Goal: Task Accomplishment & Management: Use online tool/utility

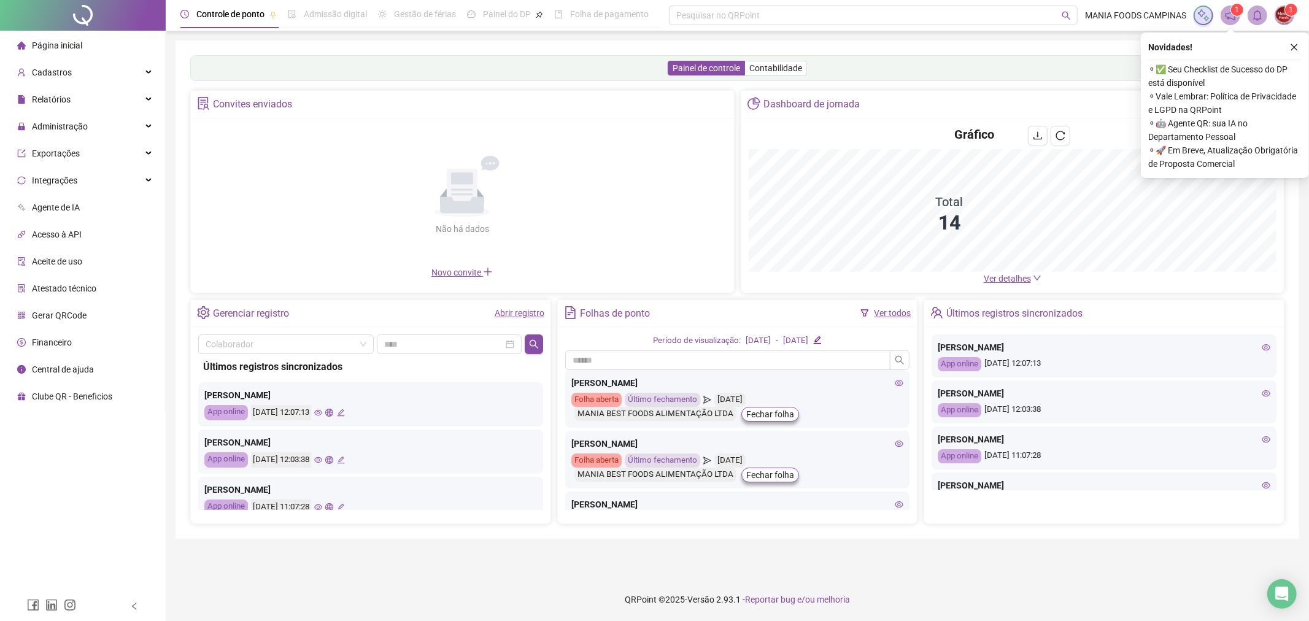
drag, startPoint x: 868, startPoint y: 547, endPoint x: 857, endPoint y: 548, distance: 11.7
click at [868, 547] on main "Painel de controle Contabilidade Convites enviados Não há dados Não há dados No…" at bounding box center [738, 305] width 1124 height 528
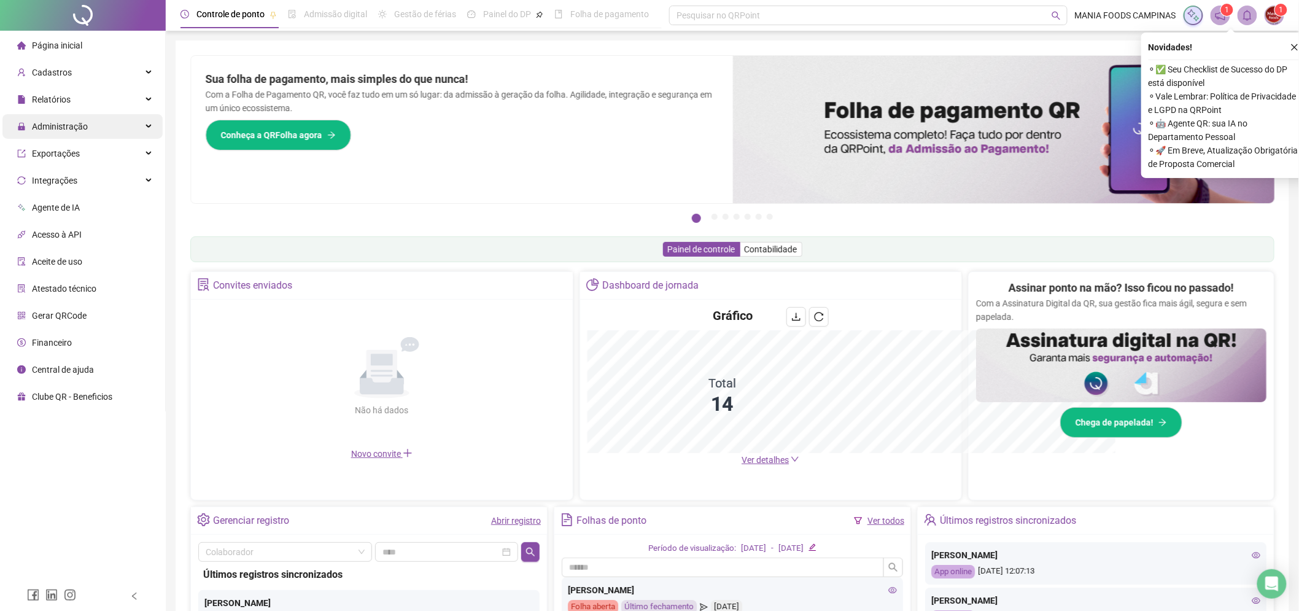
click at [102, 123] on div "Administração" at bounding box center [82, 126] width 160 height 25
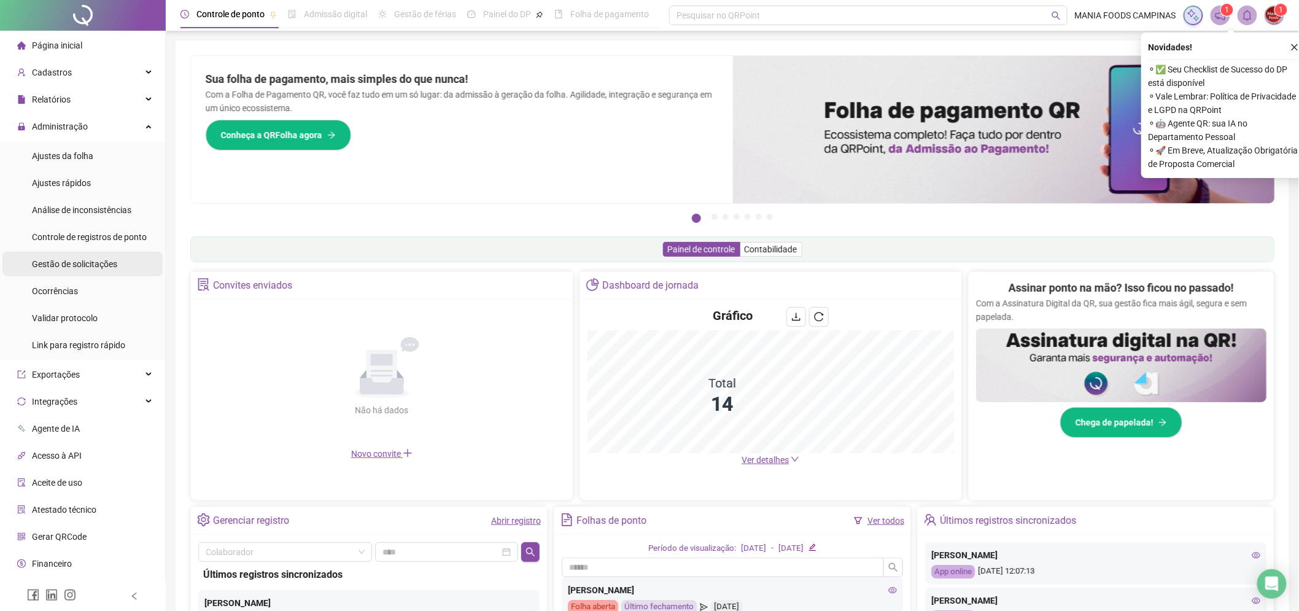
click at [75, 261] on span "Gestão de solicitações" at bounding box center [74, 264] width 85 height 10
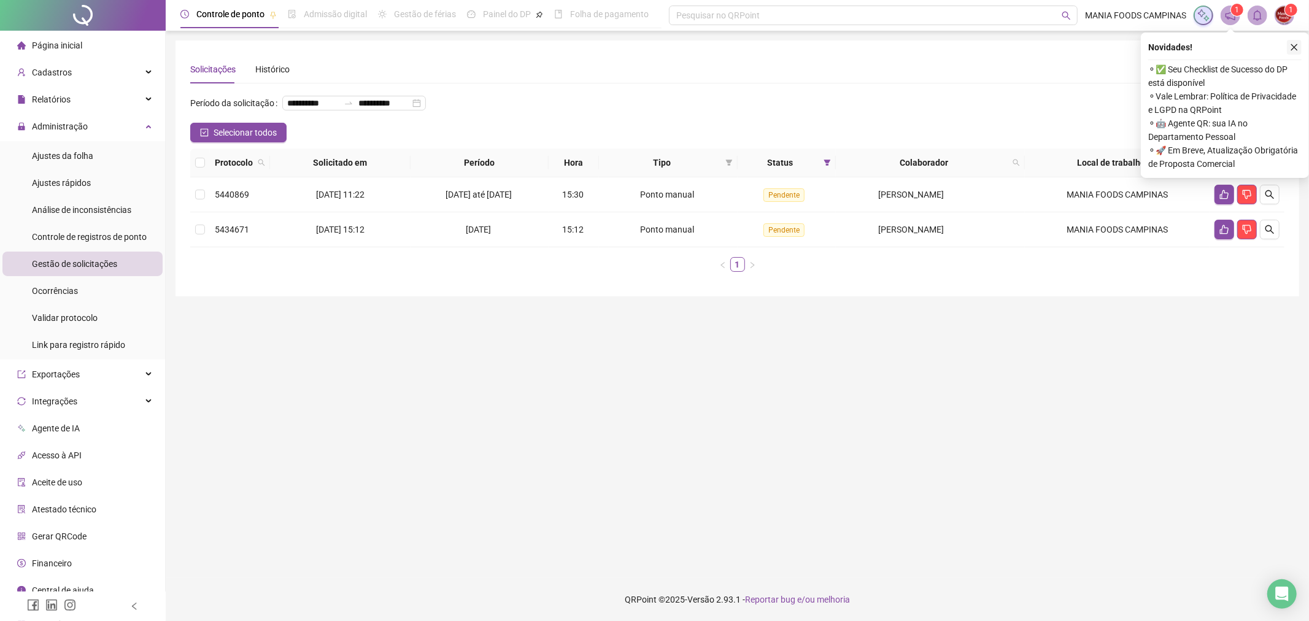
click at [1293, 41] on button "button" at bounding box center [1294, 47] width 15 height 15
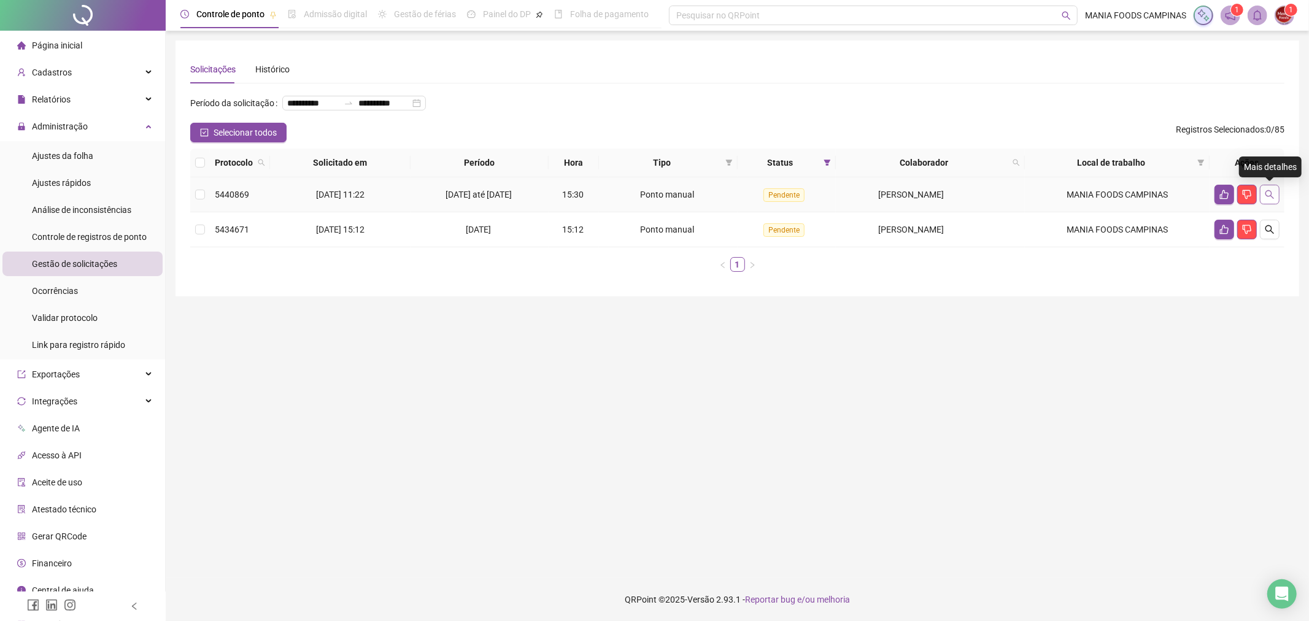
click at [1278, 196] on button "button" at bounding box center [1270, 195] width 20 height 20
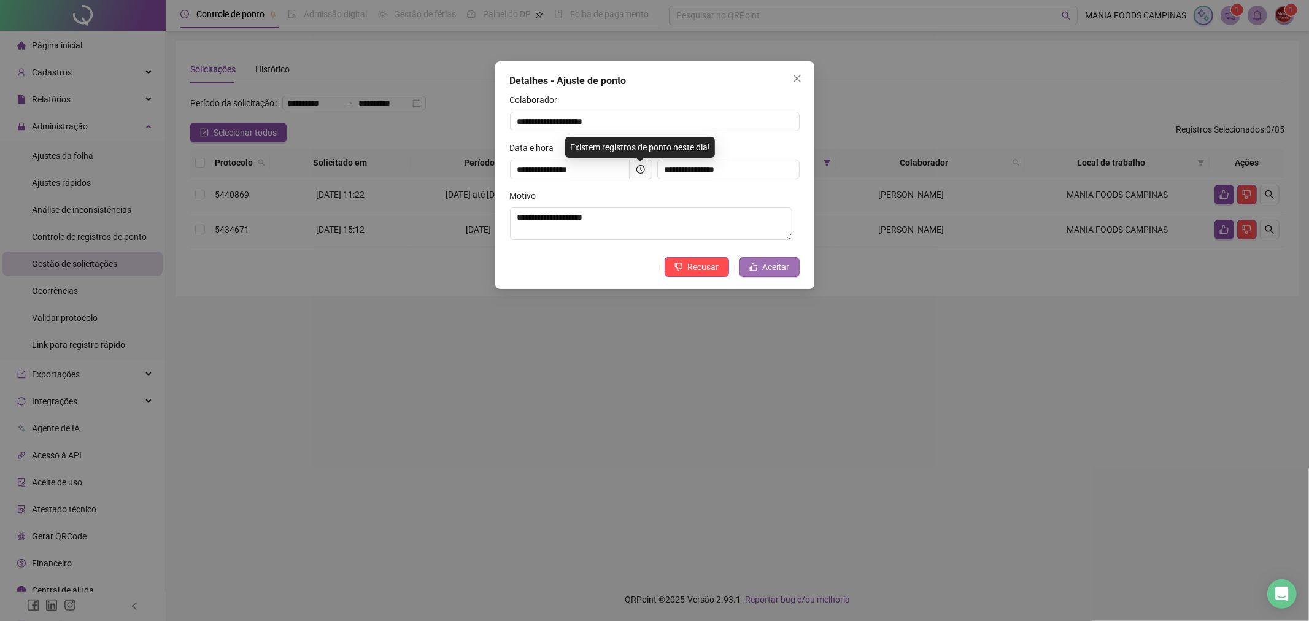
click at [784, 265] on span "Aceitar" at bounding box center [776, 267] width 27 height 14
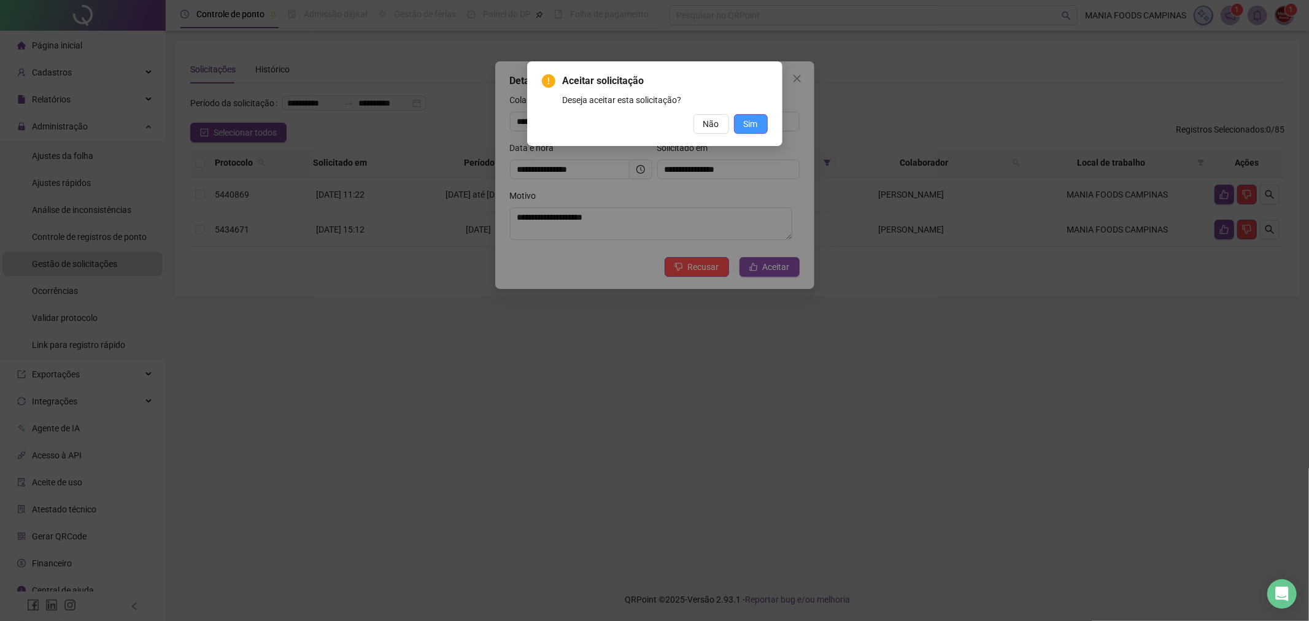
click at [749, 120] on span "Sim" at bounding box center [751, 124] width 14 height 14
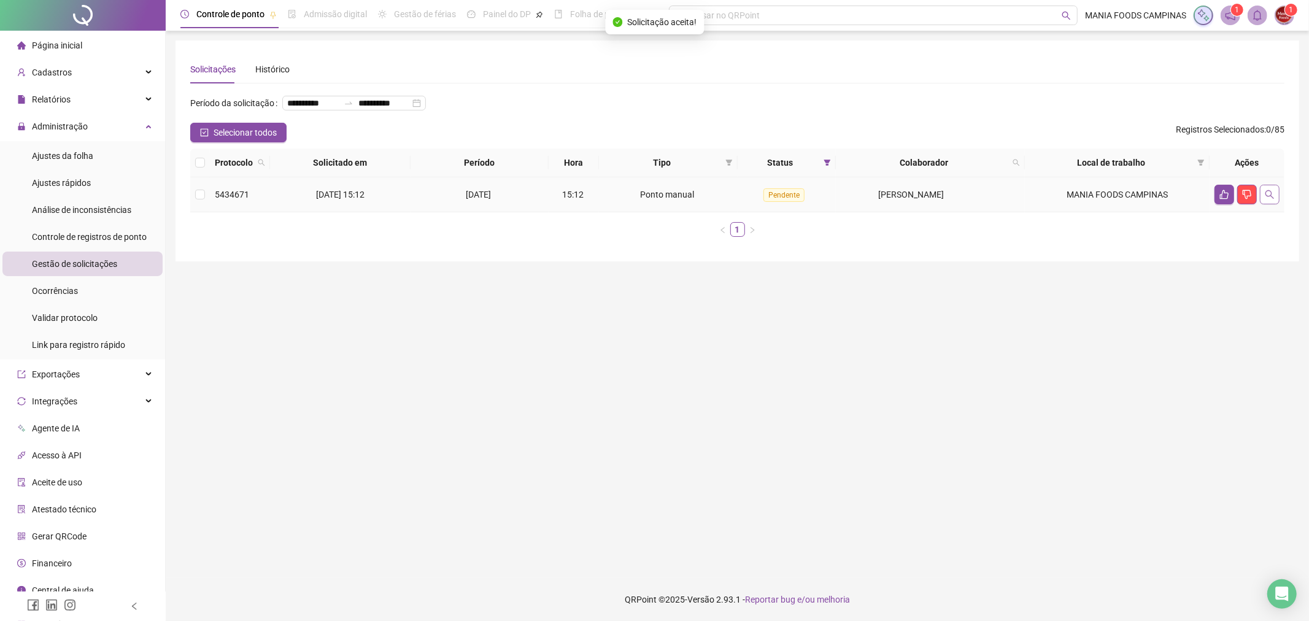
click at [1273, 194] on icon "search" at bounding box center [1270, 195] width 10 height 10
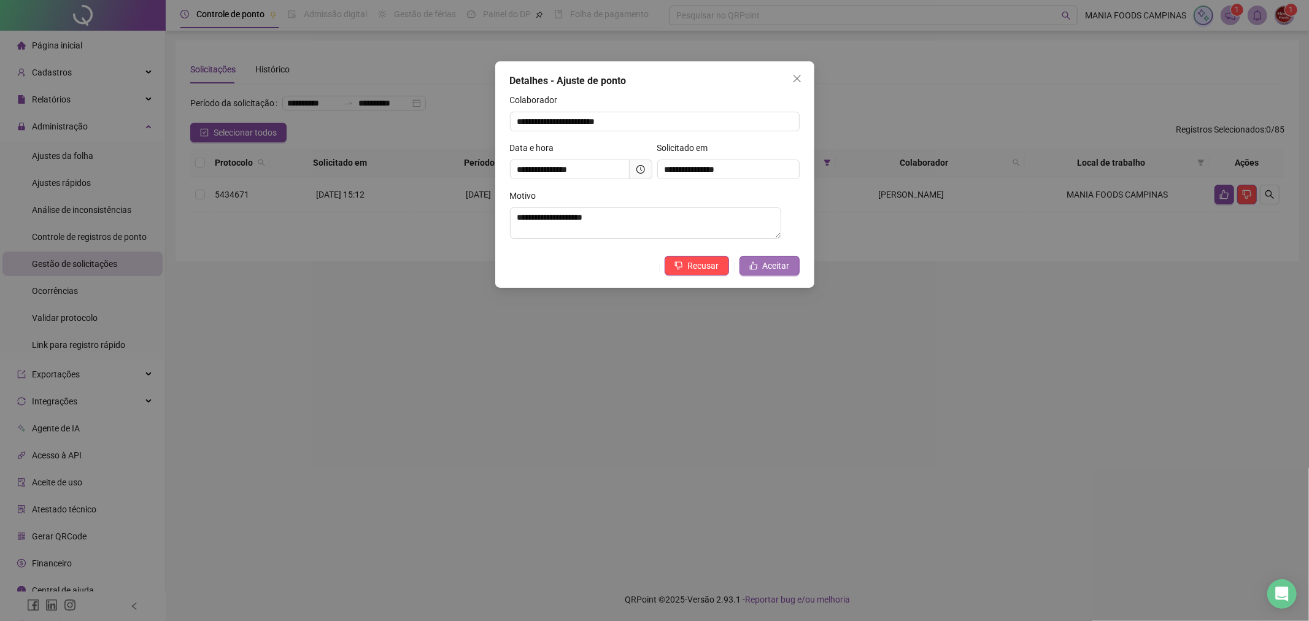
click at [789, 267] on span "Aceitar" at bounding box center [776, 266] width 27 height 14
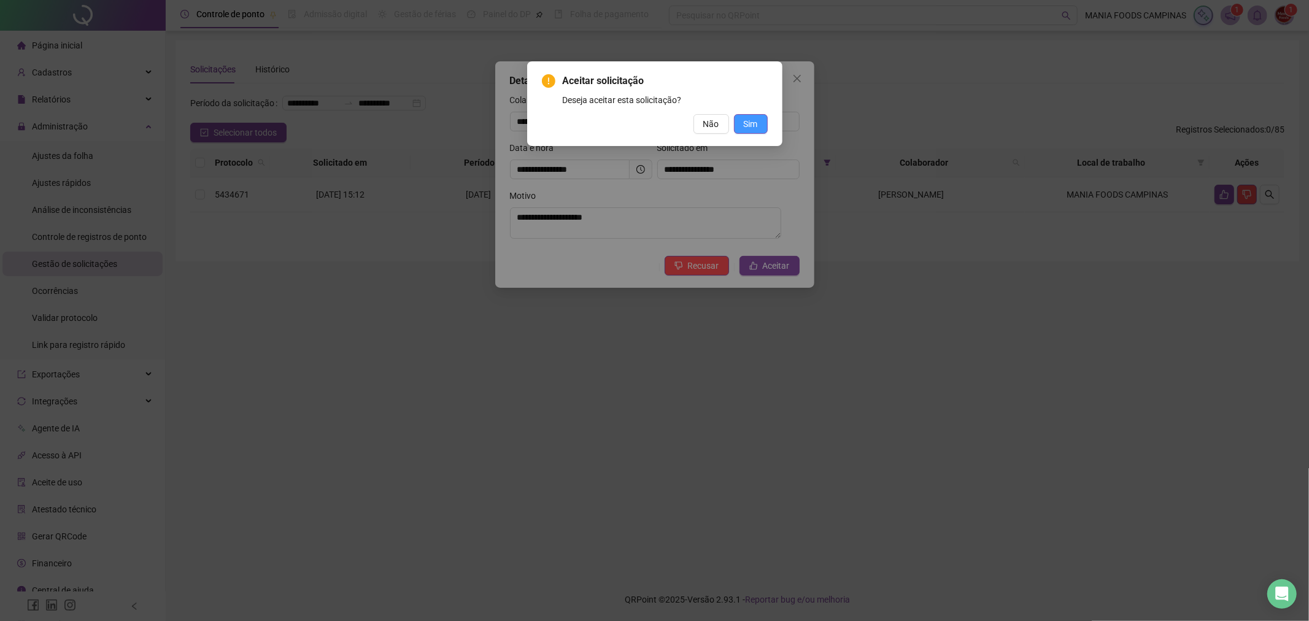
click at [755, 121] on span "Sim" at bounding box center [751, 124] width 14 height 14
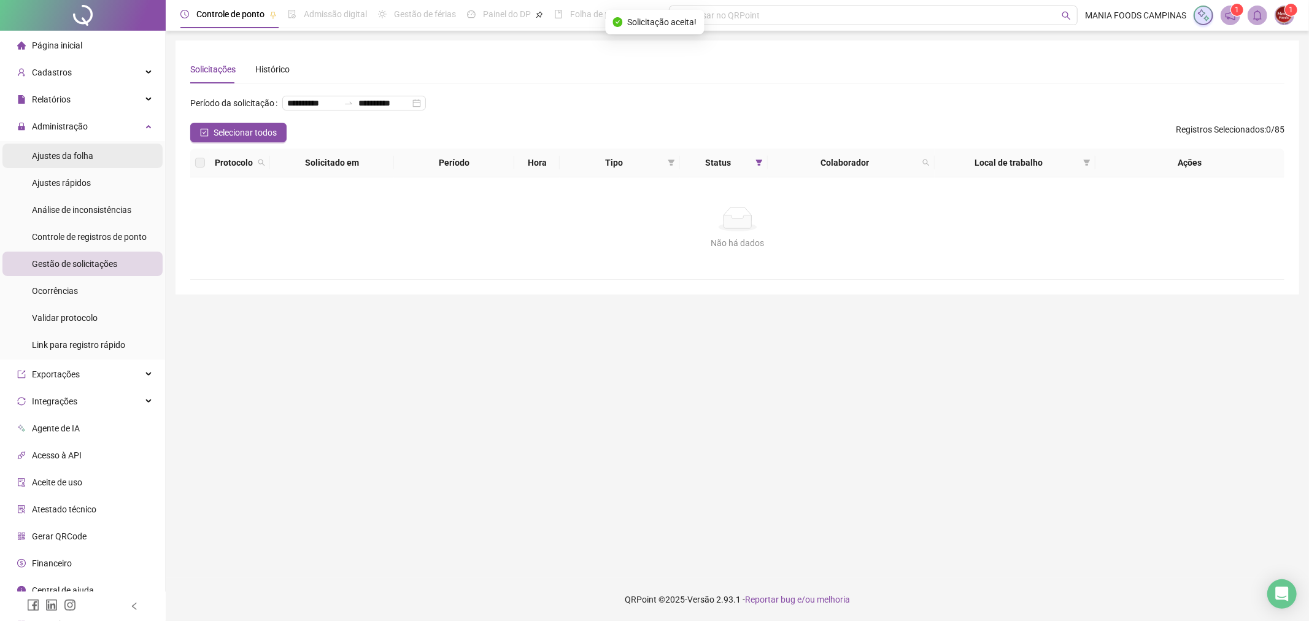
click at [88, 158] on span "Ajustes da folha" at bounding box center [62, 156] width 61 height 10
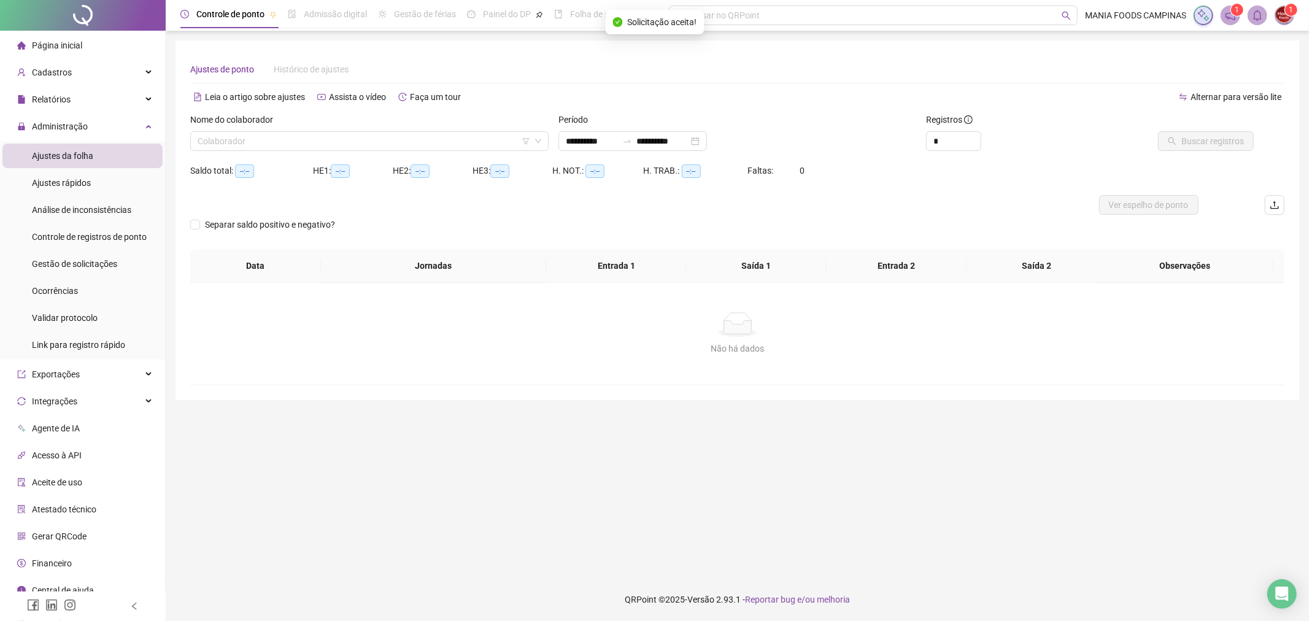
type input "**********"
click at [707, 144] on div "**********" at bounding box center [632, 141] width 149 height 20
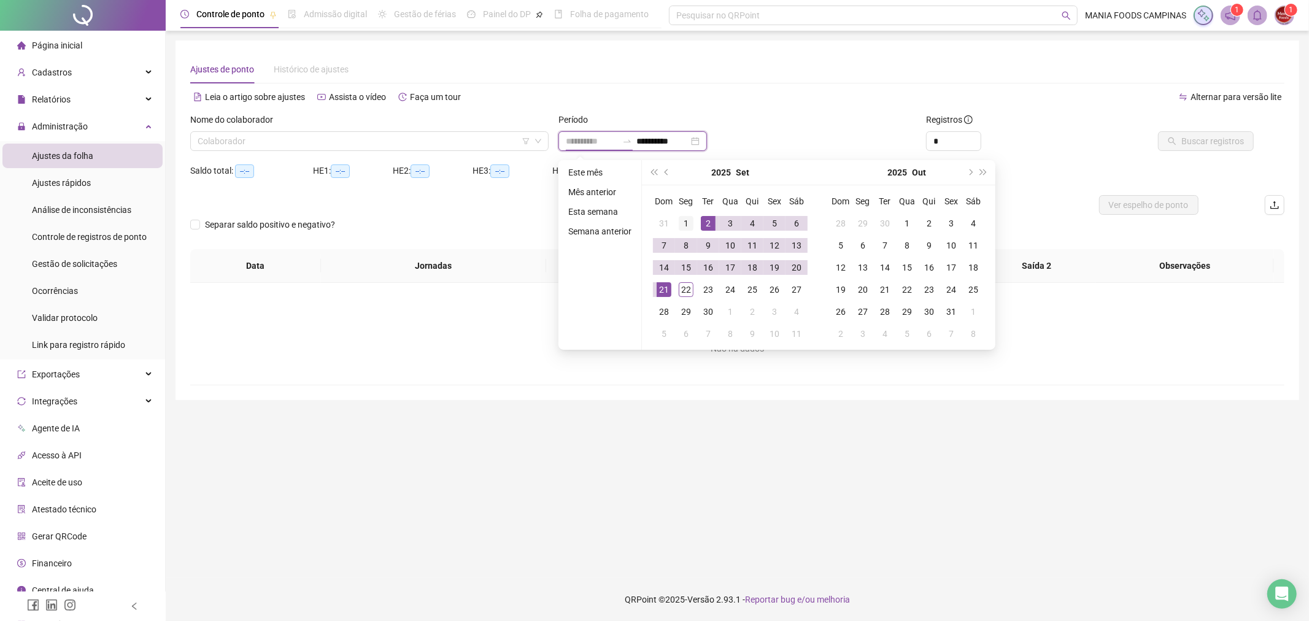
type input "**********"
click at [685, 219] on div "1" at bounding box center [686, 223] width 15 height 15
type input "**********"
click at [712, 311] on div "30" at bounding box center [708, 311] width 15 height 15
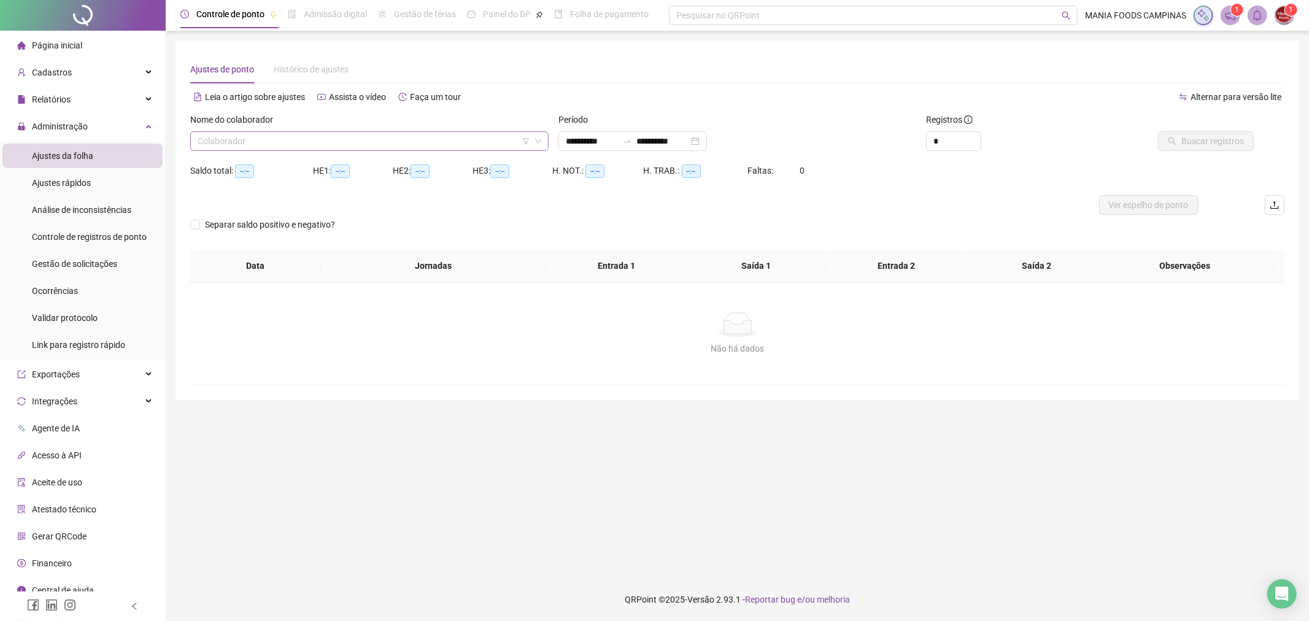
click at [395, 136] on input "search" at bounding box center [364, 141] width 333 height 18
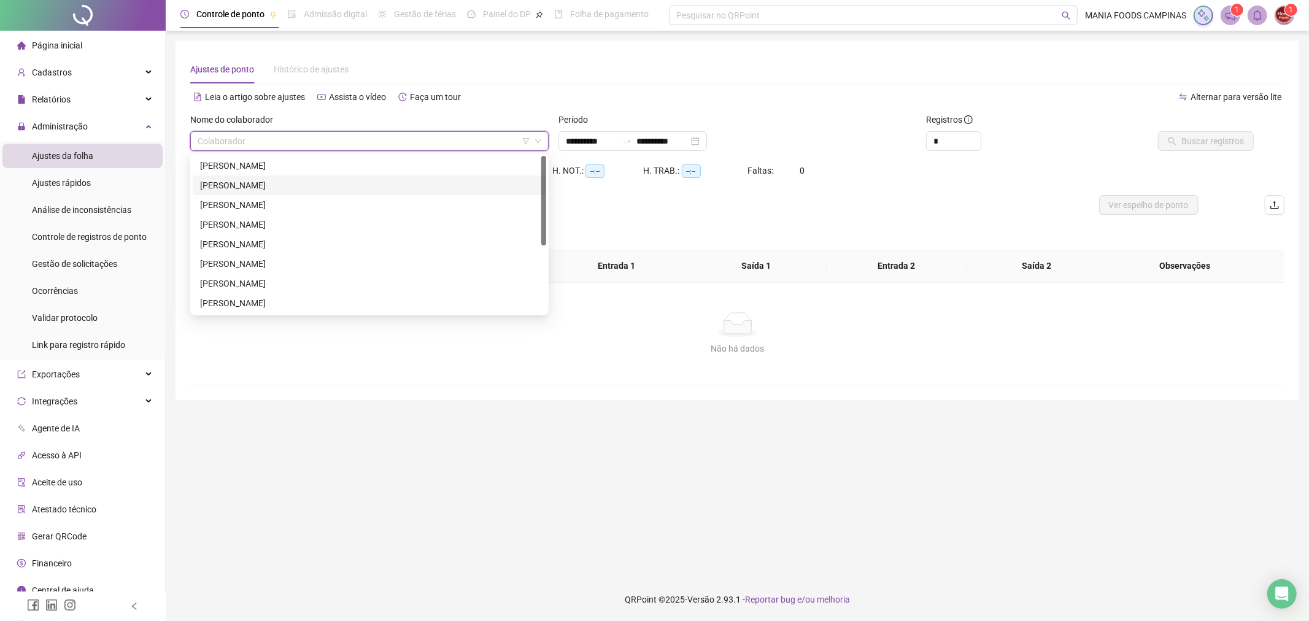
click at [295, 187] on div "[PERSON_NAME]" at bounding box center [369, 186] width 339 height 14
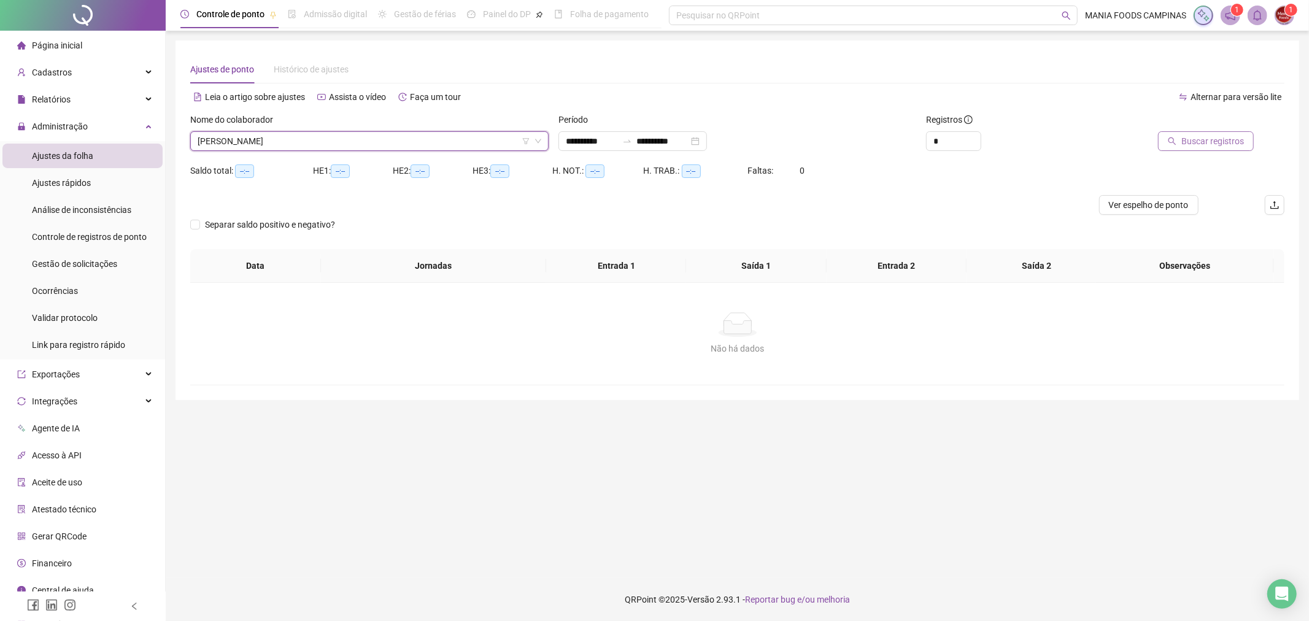
click at [1181, 137] on button "Buscar registros" at bounding box center [1206, 141] width 96 height 20
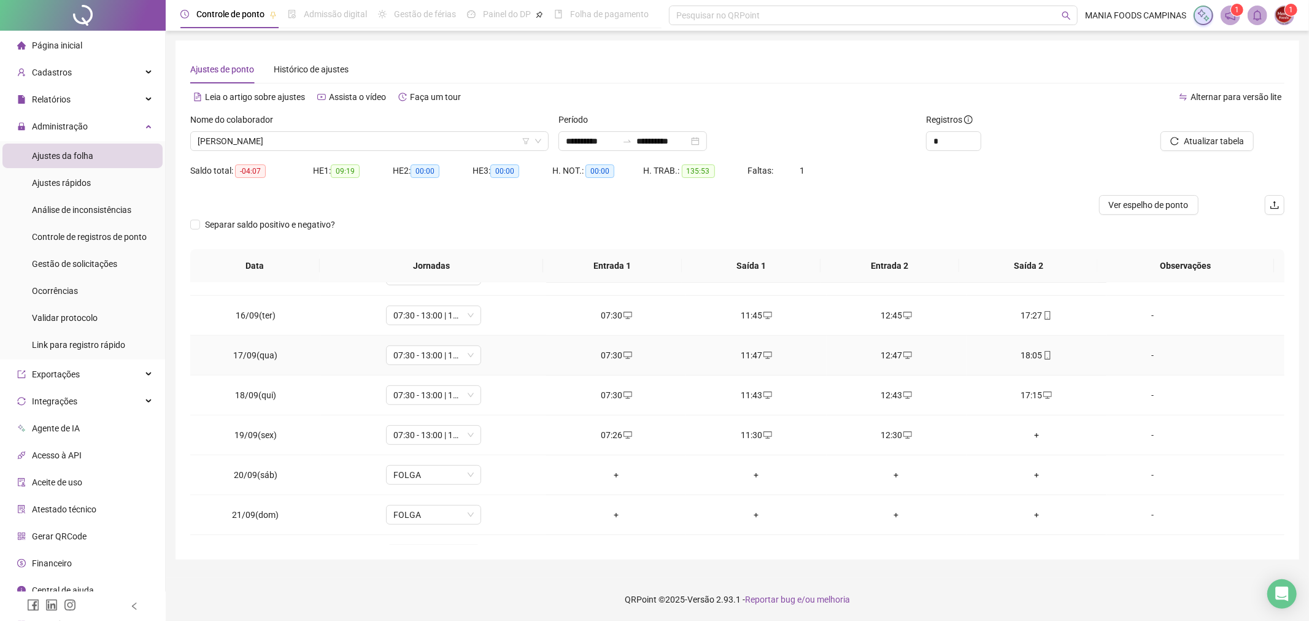
scroll to position [617, 0]
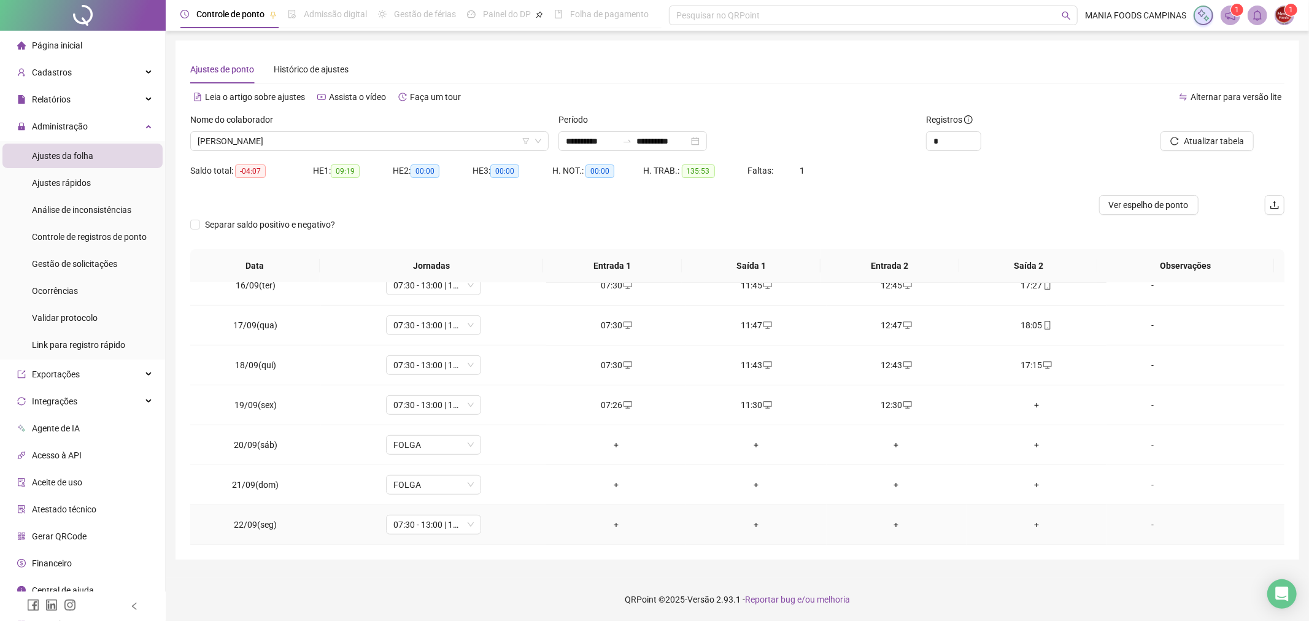
click at [619, 525] on div "+" at bounding box center [616, 525] width 120 height 14
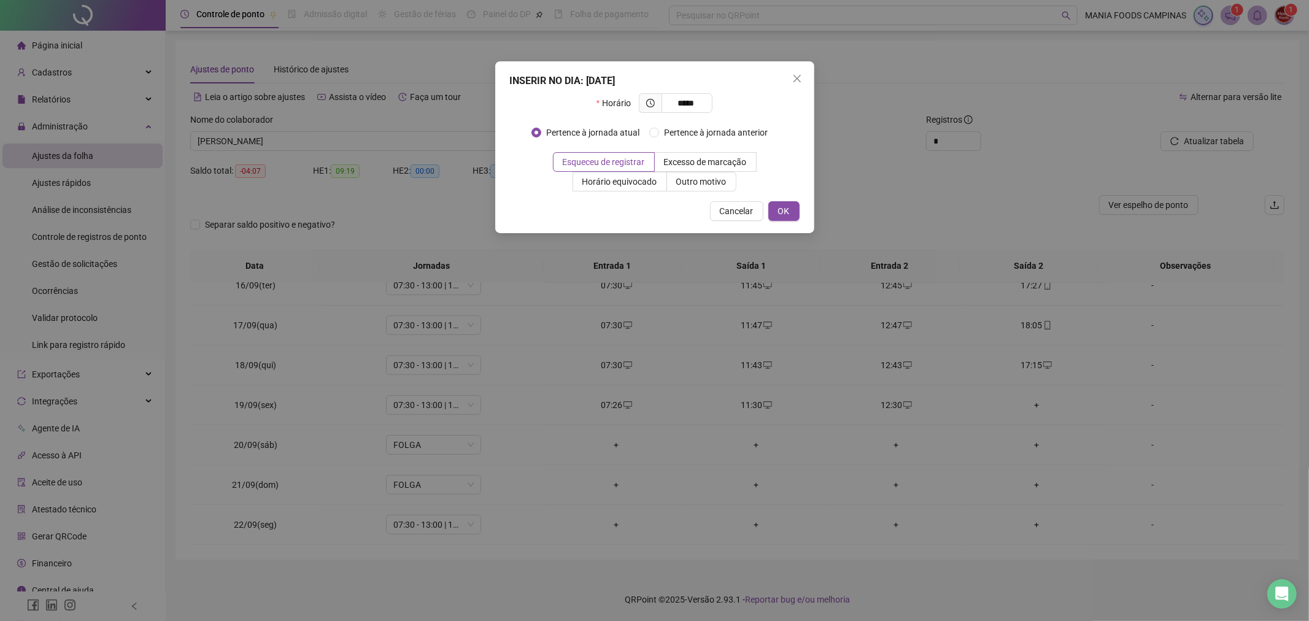
type input "*****"
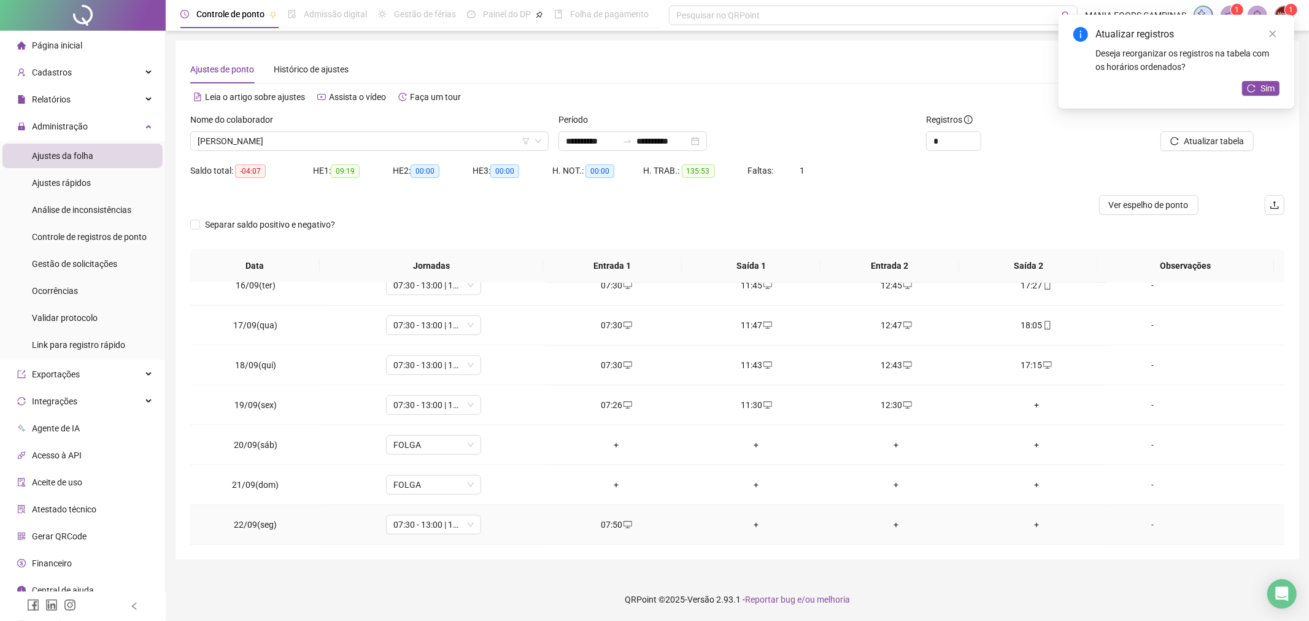
click at [749, 527] on div "+" at bounding box center [756, 525] width 120 height 14
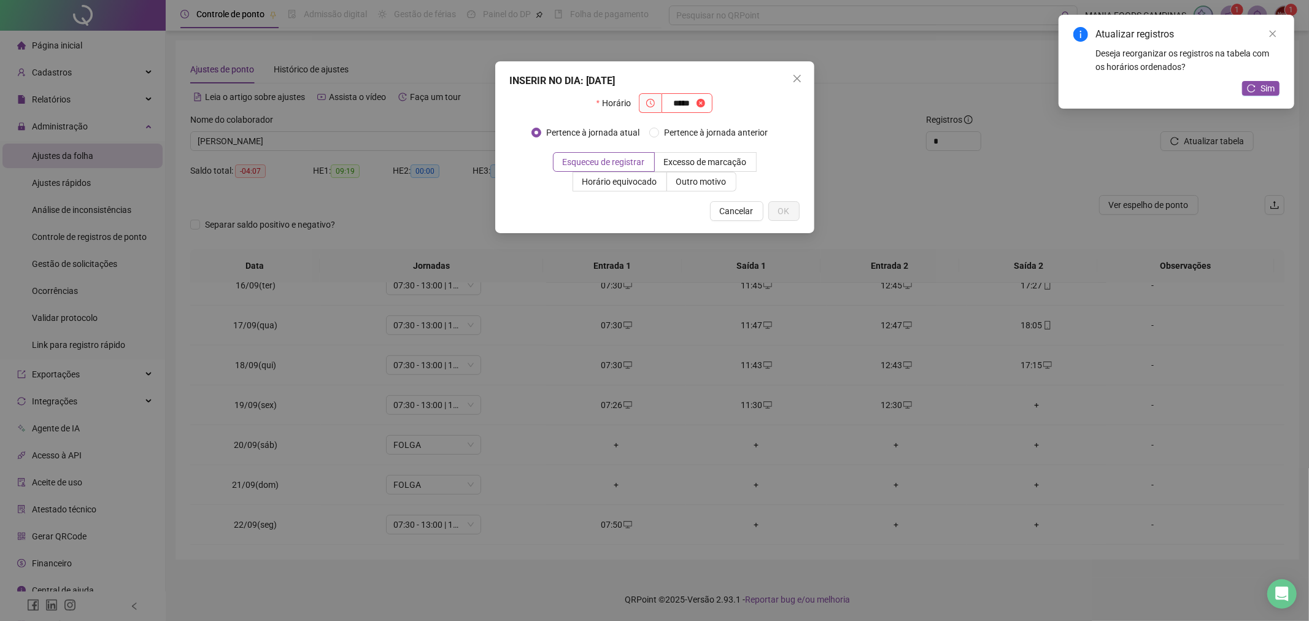
type input "*****"
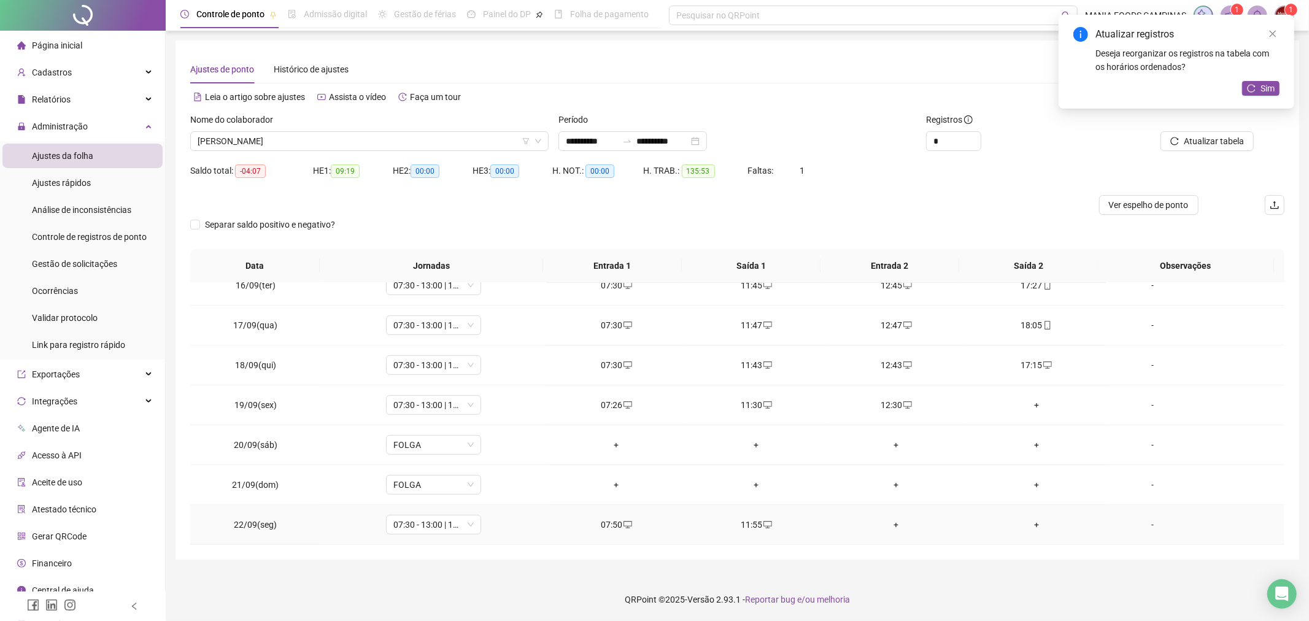
click at [898, 527] on div "+" at bounding box center [896, 525] width 120 height 14
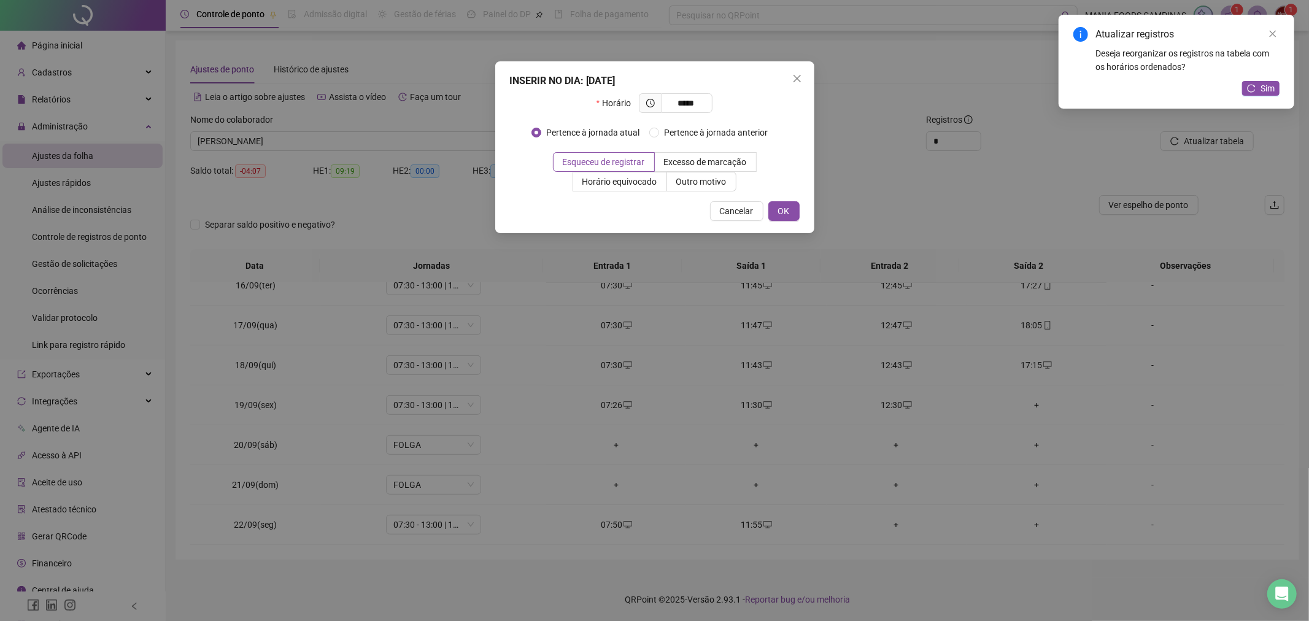
type input "*****"
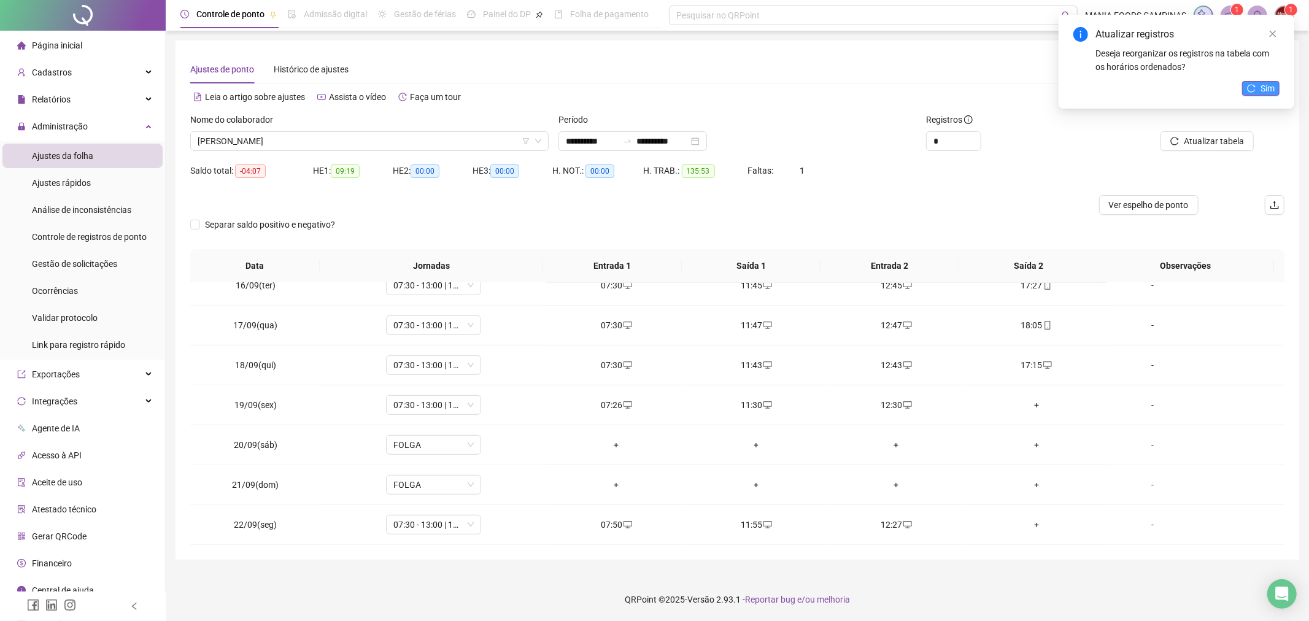
click at [1272, 83] on span "Sim" at bounding box center [1267, 89] width 14 height 14
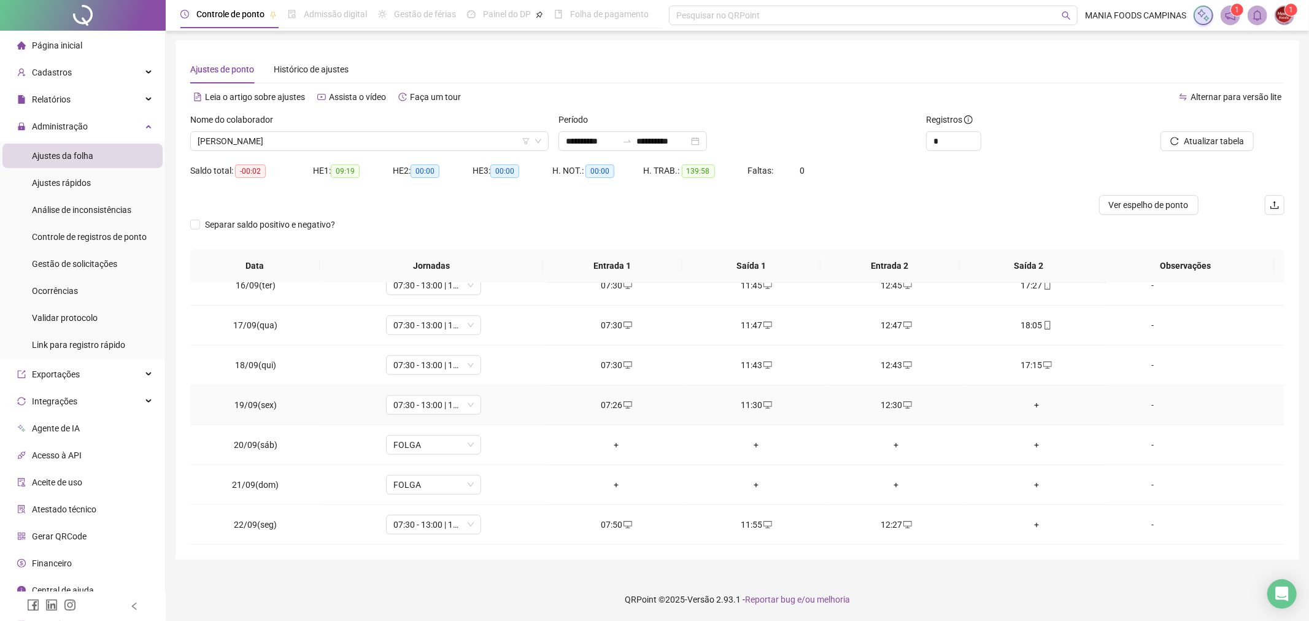
click at [1027, 405] on div "+" at bounding box center [1036, 405] width 120 height 14
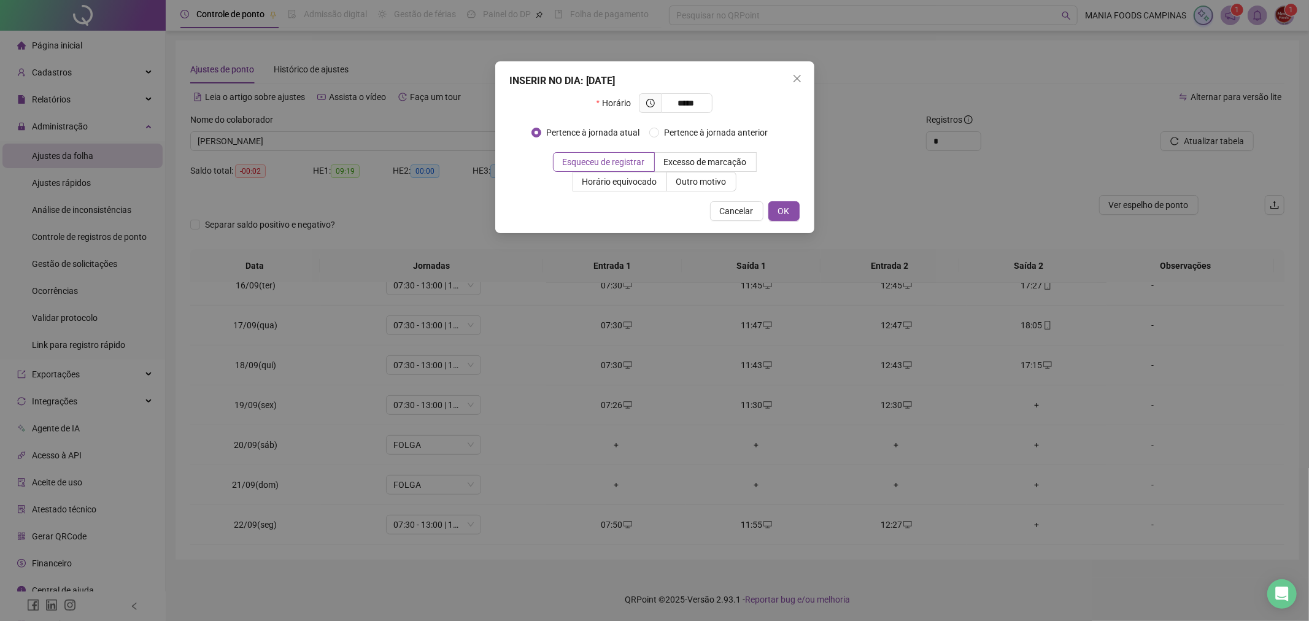
type input "*****"
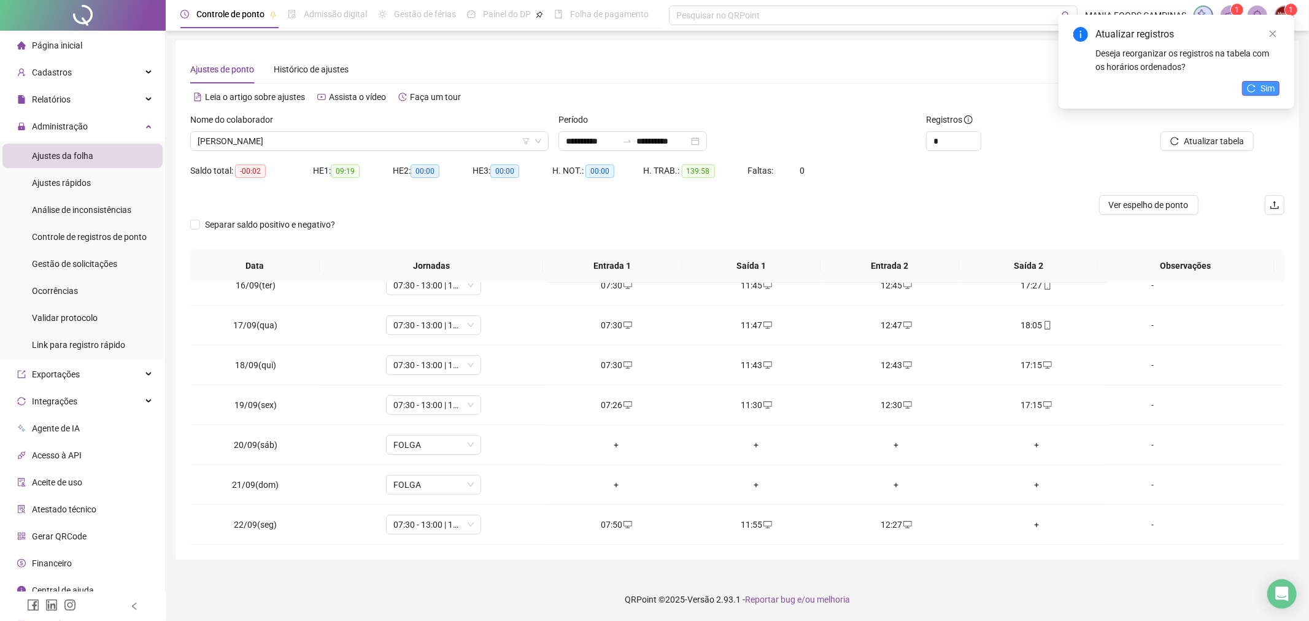
click at [1266, 83] on span "Sim" at bounding box center [1267, 89] width 14 height 14
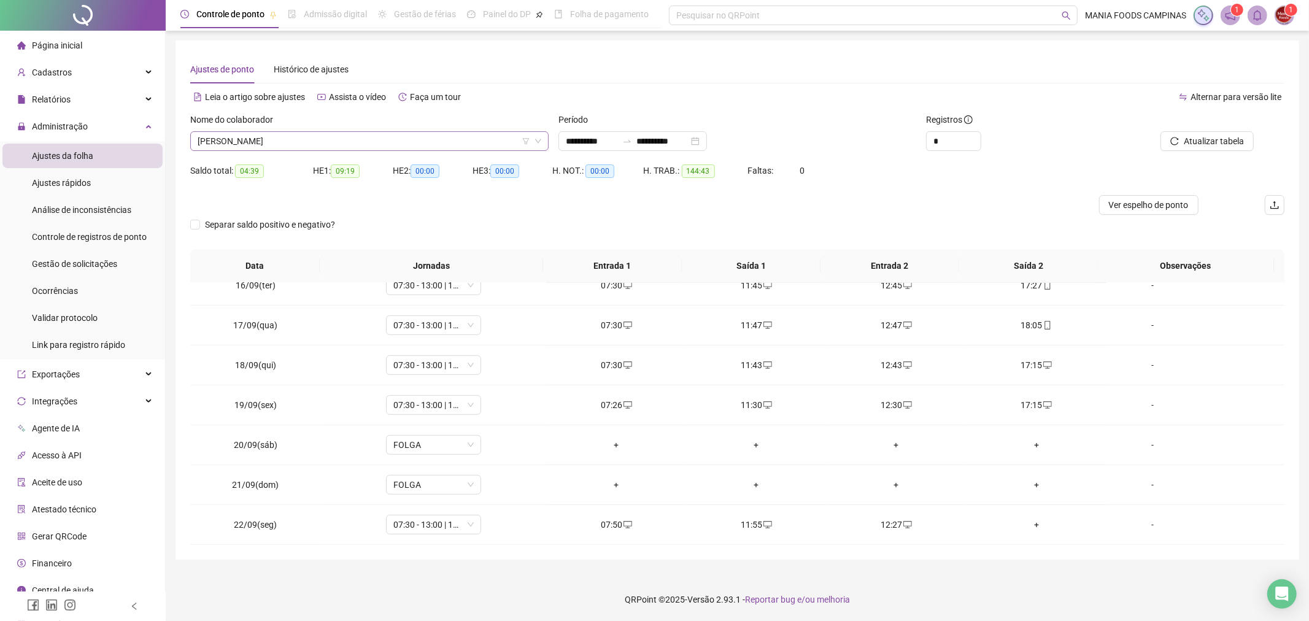
click at [460, 136] on span "[PERSON_NAME]" at bounding box center [370, 141] width 344 height 18
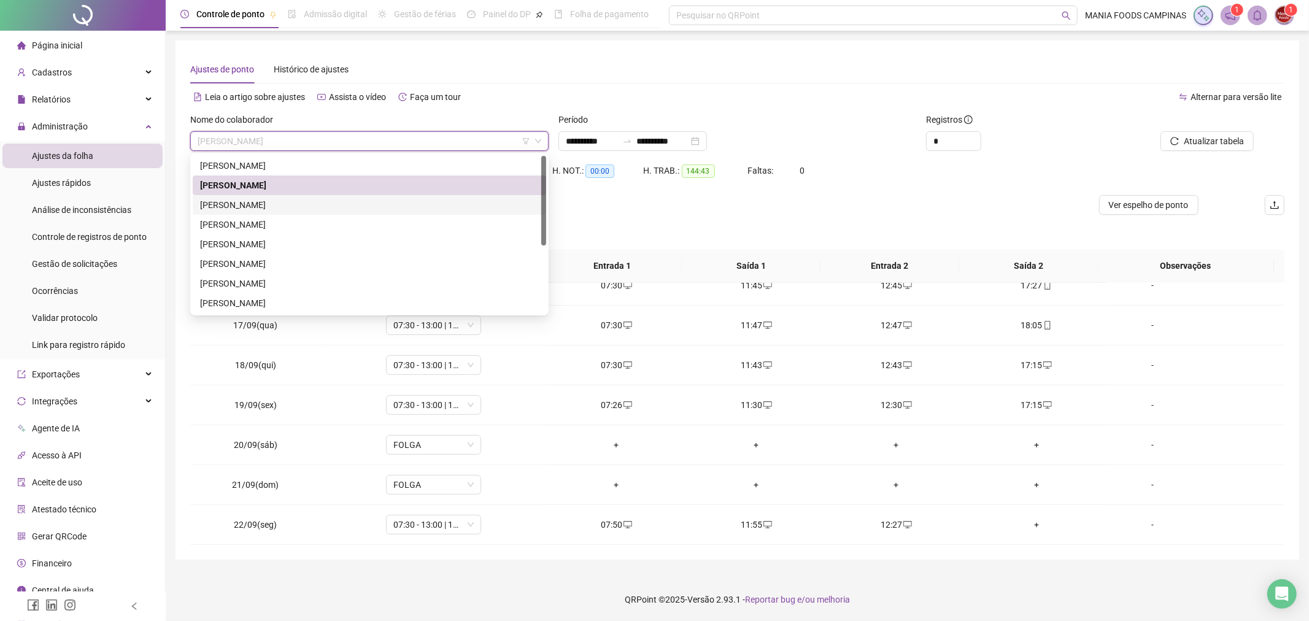
click at [276, 205] on div "[PERSON_NAME]" at bounding box center [369, 205] width 339 height 14
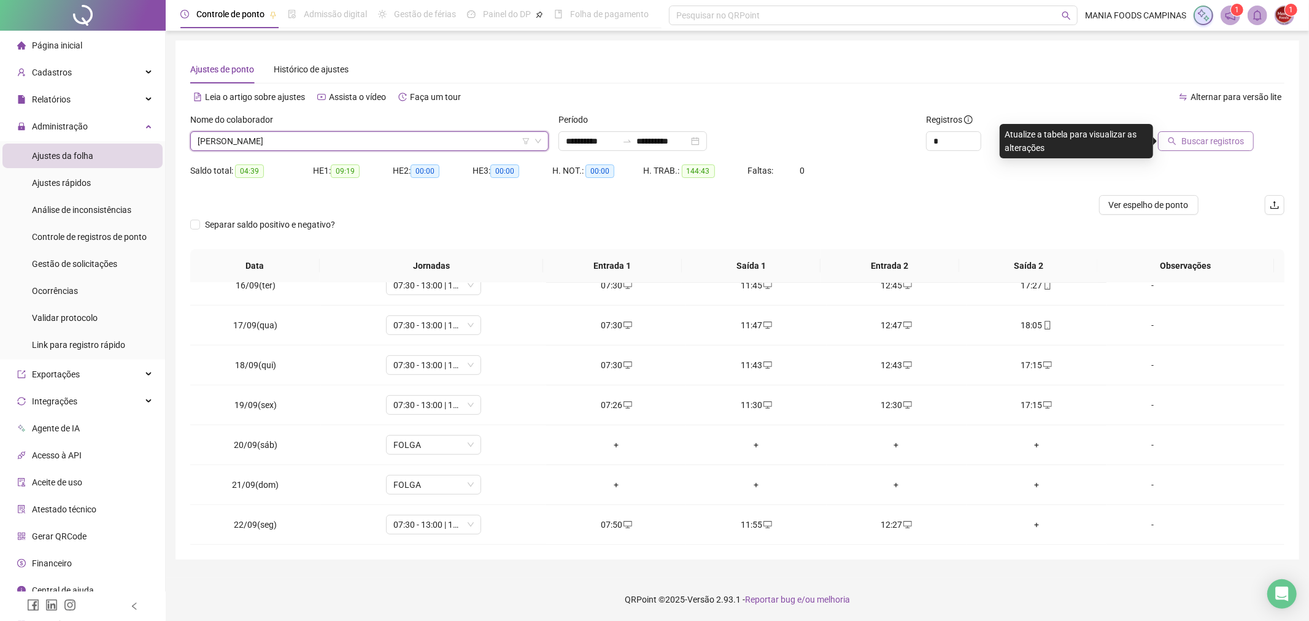
click at [1205, 139] on span "Buscar registros" at bounding box center [1212, 141] width 63 height 14
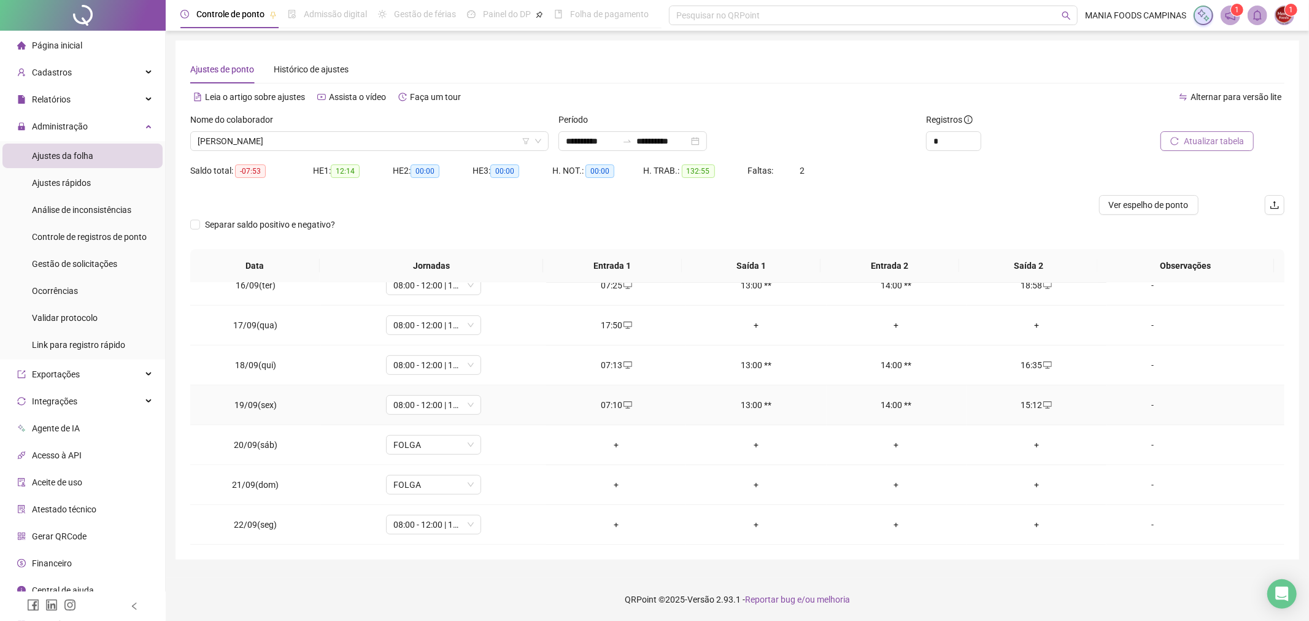
scroll to position [481, 0]
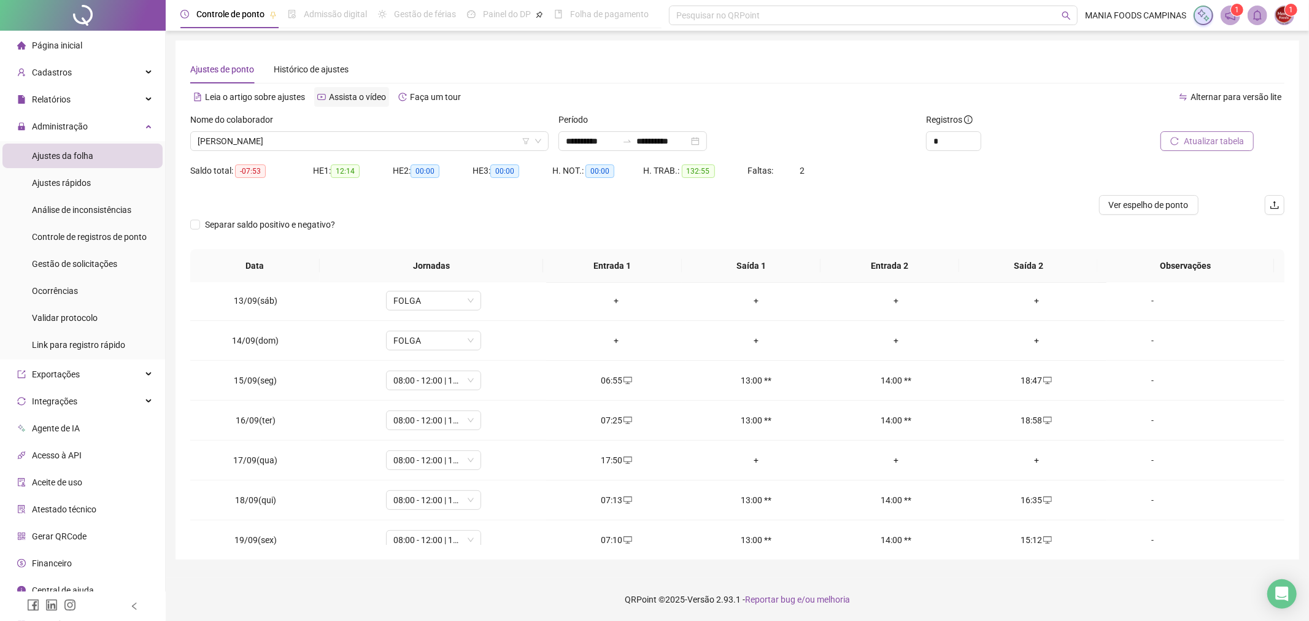
click at [328, 89] on div "Assista o vídeo" at bounding box center [351, 97] width 75 height 20
click at [357, 145] on span "[PERSON_NAME]" at bounding box center [370, 141] width 344 height 18
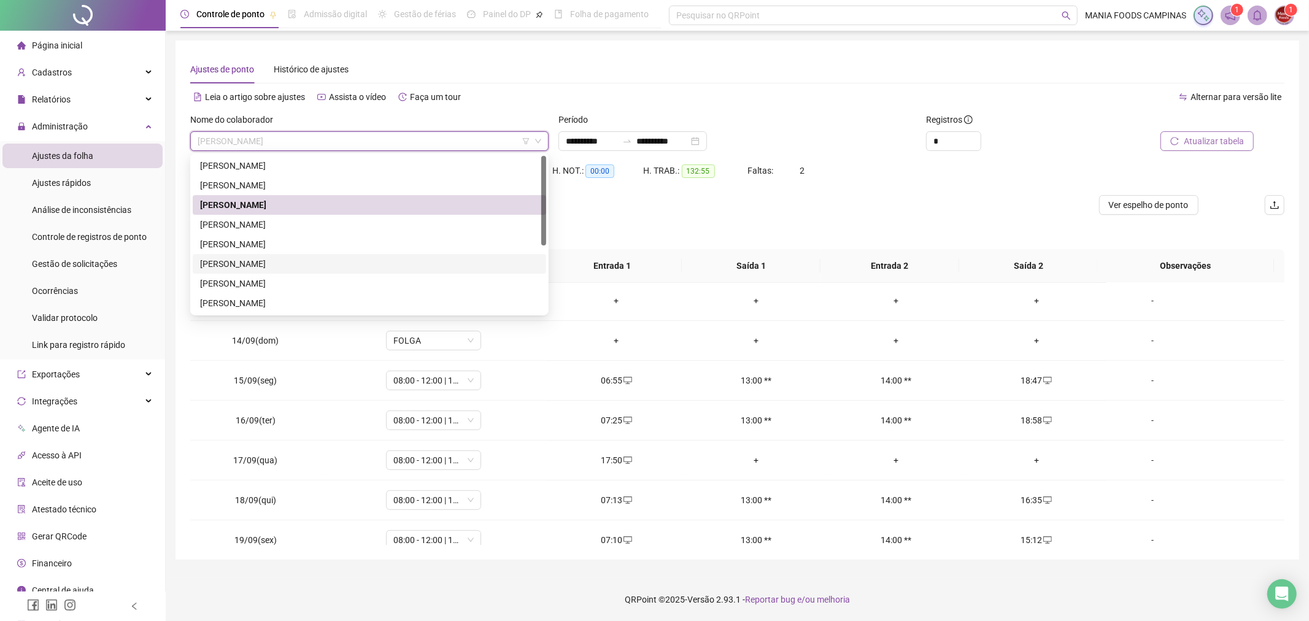
click at [268, 256] on div "[PERSON_NAME]" at bounding box center [369, 264] width 353 height 20
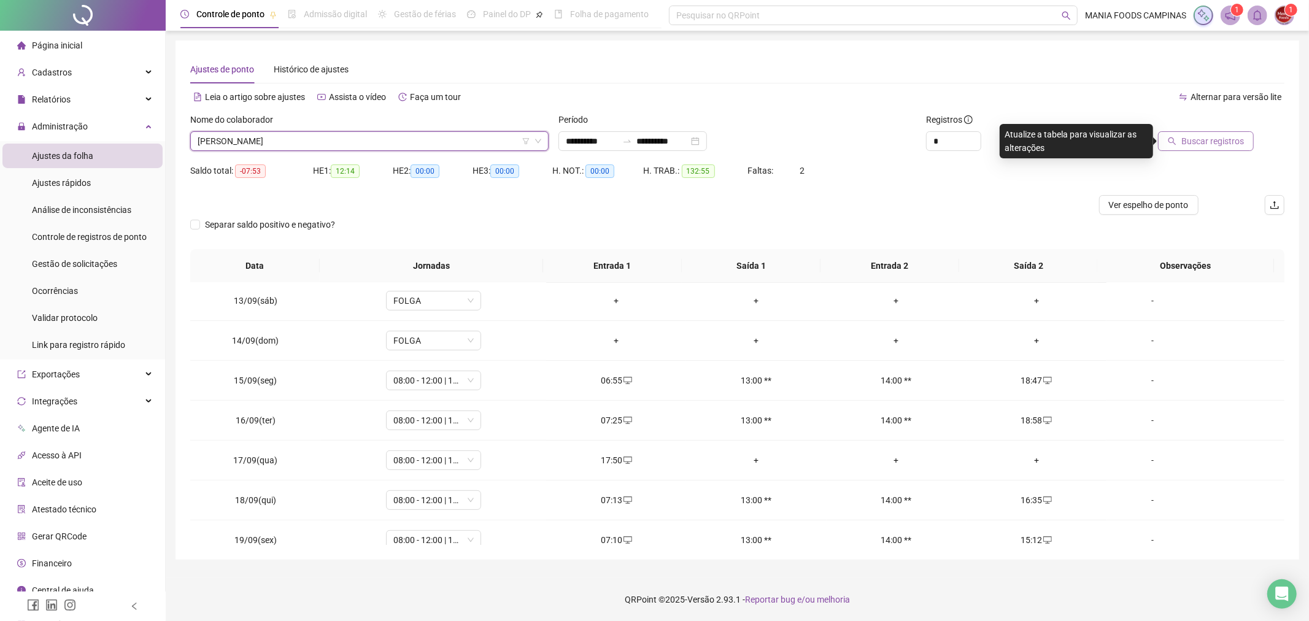
click at [1200, 147] on span "Buscar registros" at bounding box center [1212, 141] width 63 height 14
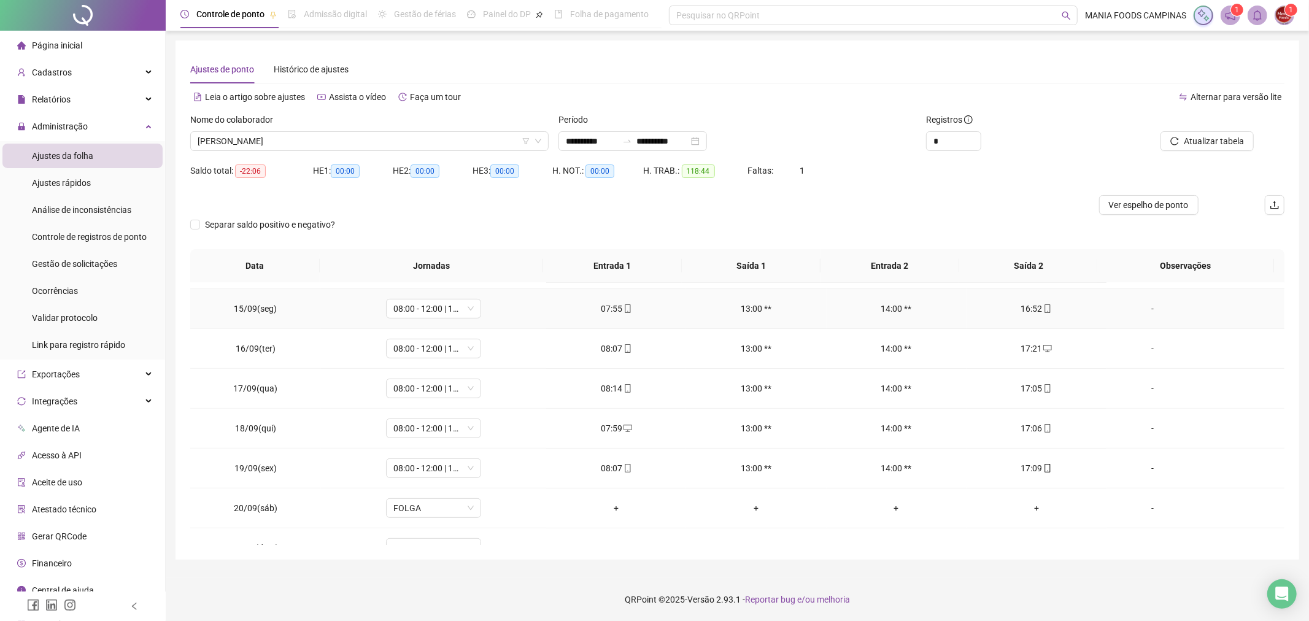
scroll to position [617, 0]
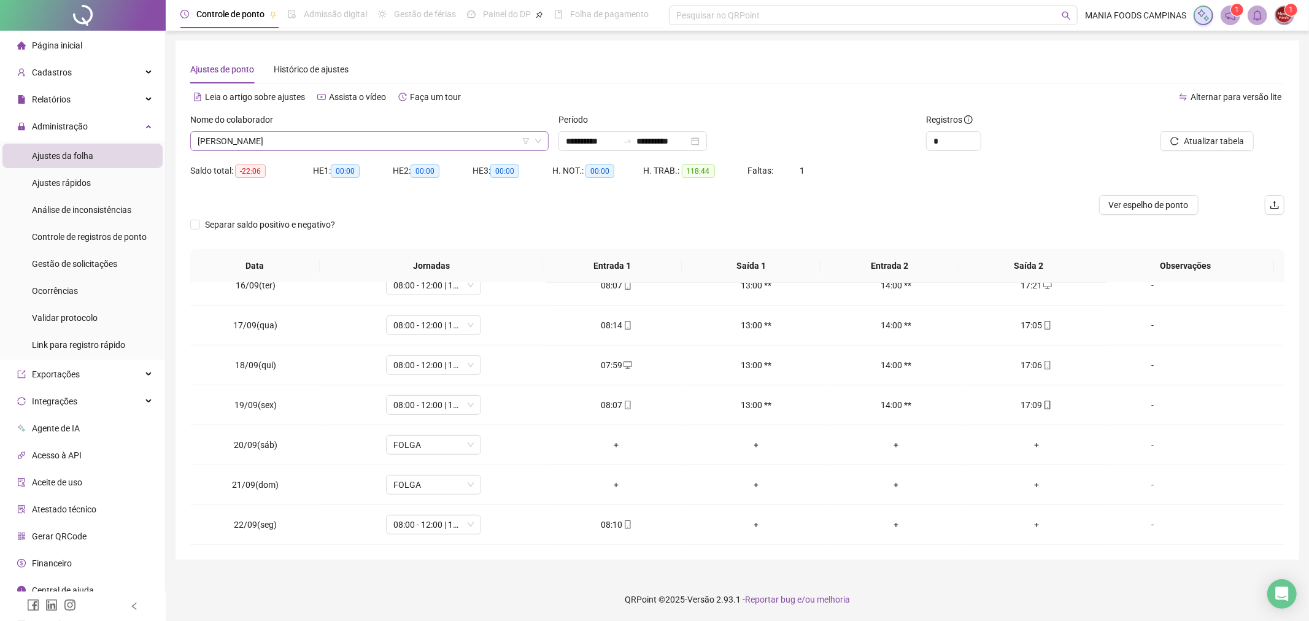
click at [317, 133] on span "[PERSON_NAME]" at bounding box center [370, 141] width 344 height 18
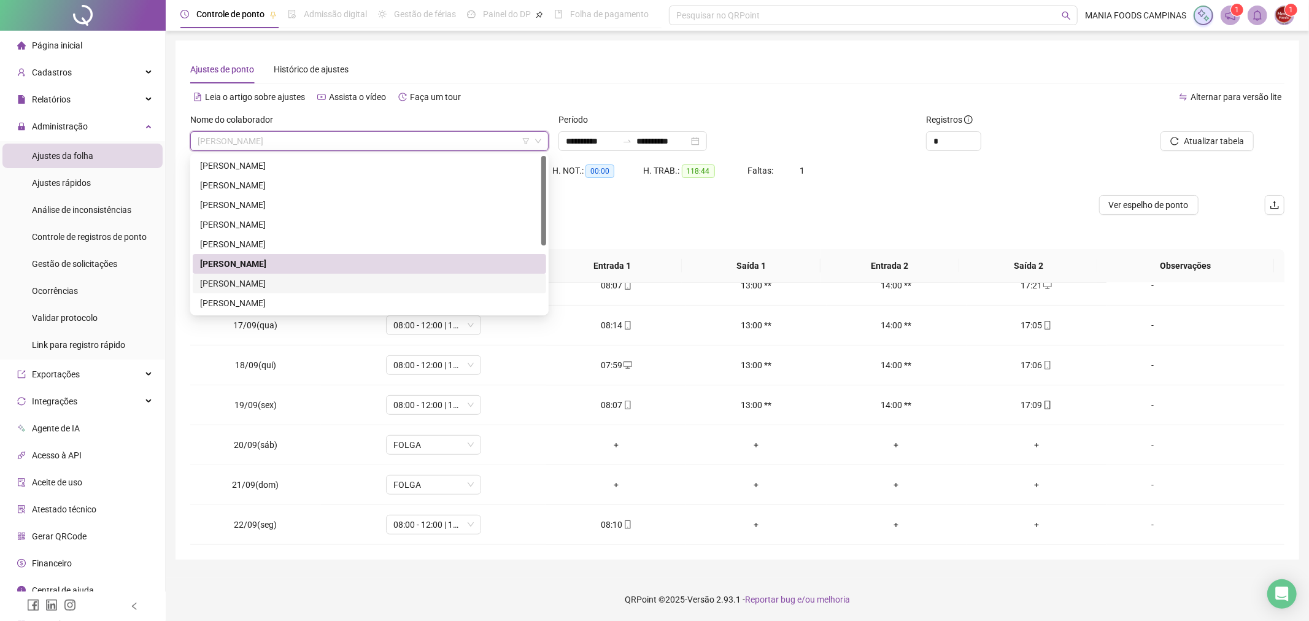
click at [244, 284] on div "[PERSON_NAME]" at bounding box center [369, 284] width 339 height 14
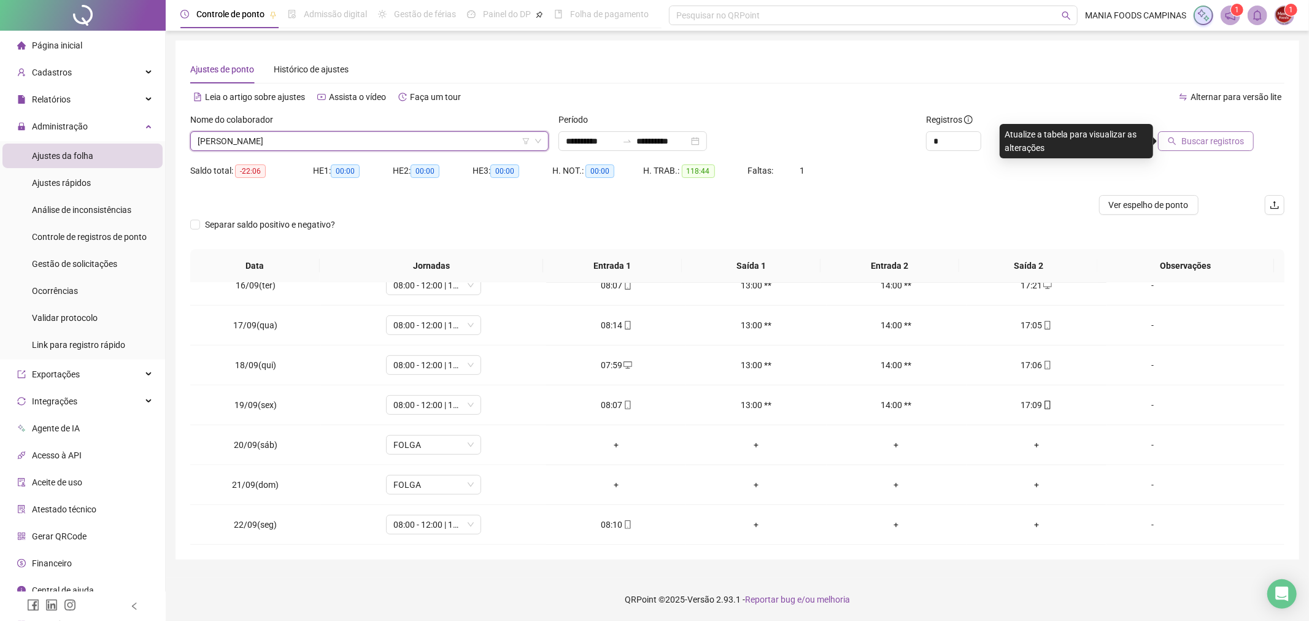
click at [1187, 148] on button "Buscar registros" at bounding box center [1206, 141] width 96 height 20
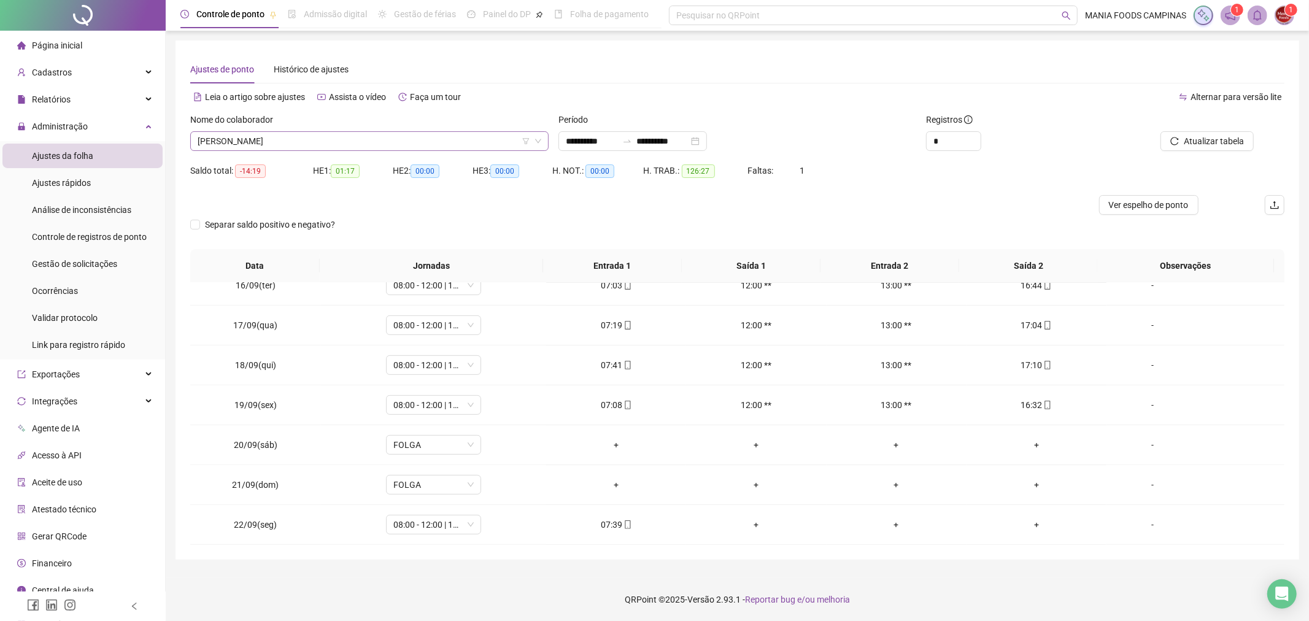
click at [322, 137] on span "[PERSON_NAME]" at bounding box center [370, 141] width 344 height 18
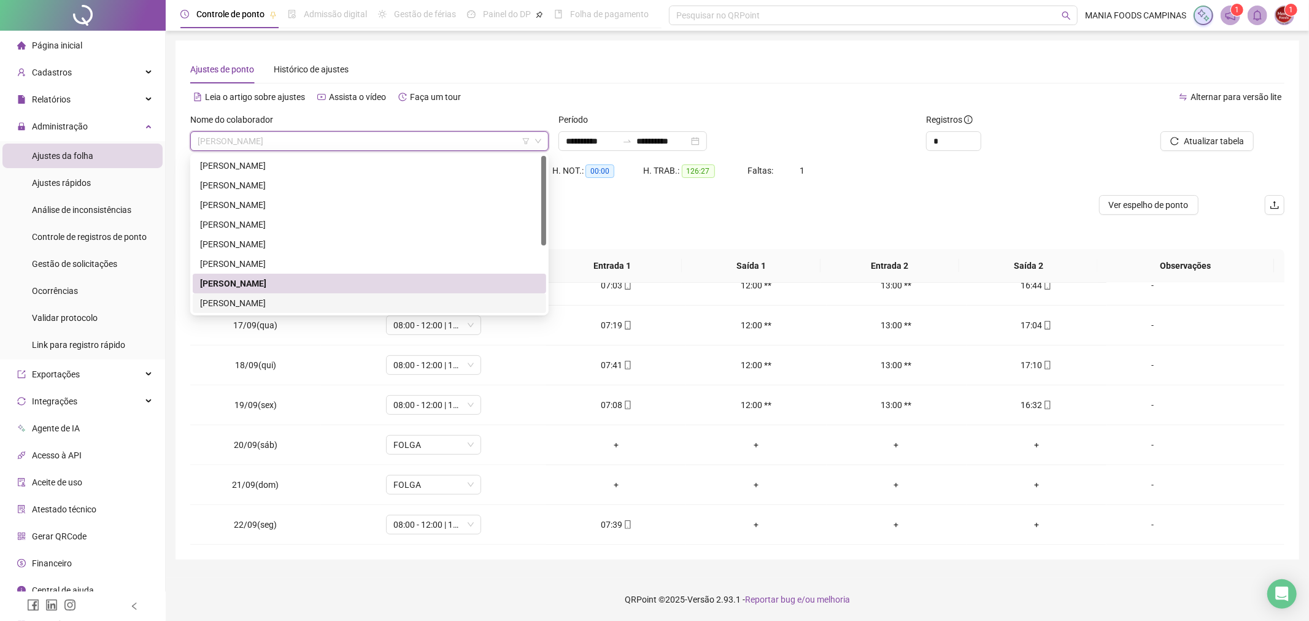
click at [291, 296] on div "[PERSON_NAME]" at bounding box center [369, 303] width 339 height 14
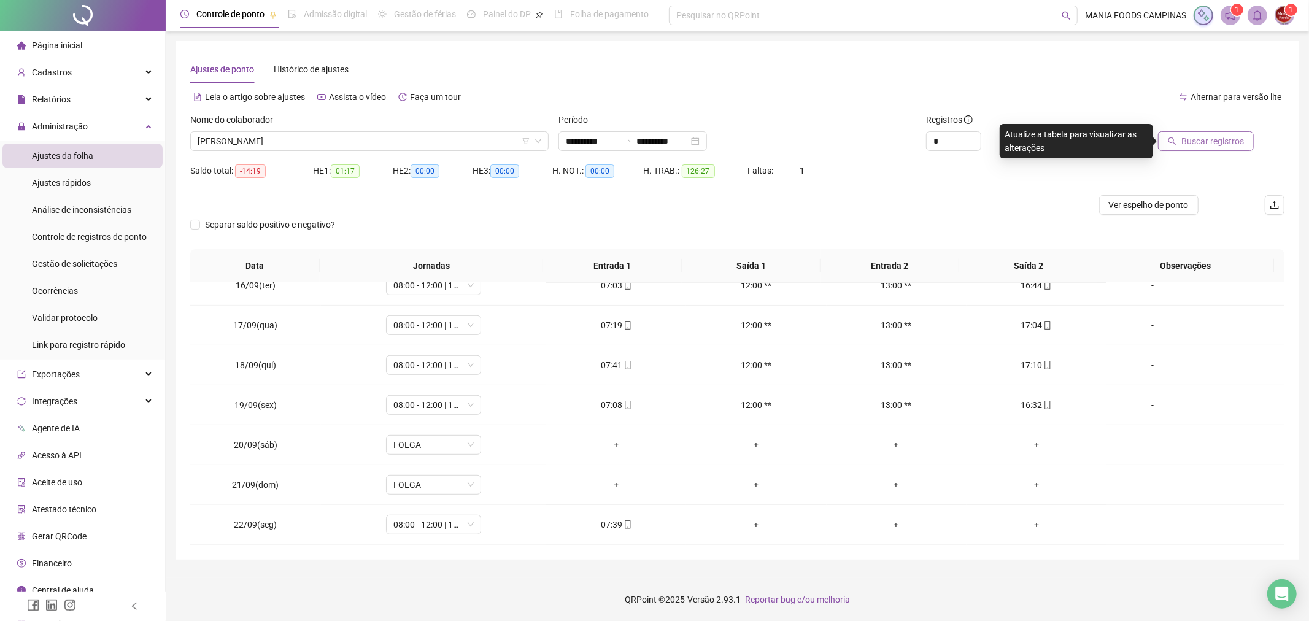
click at [1207, 142] on span "Buscar registros" at bounding box center [1212, 141] width 63 height 14
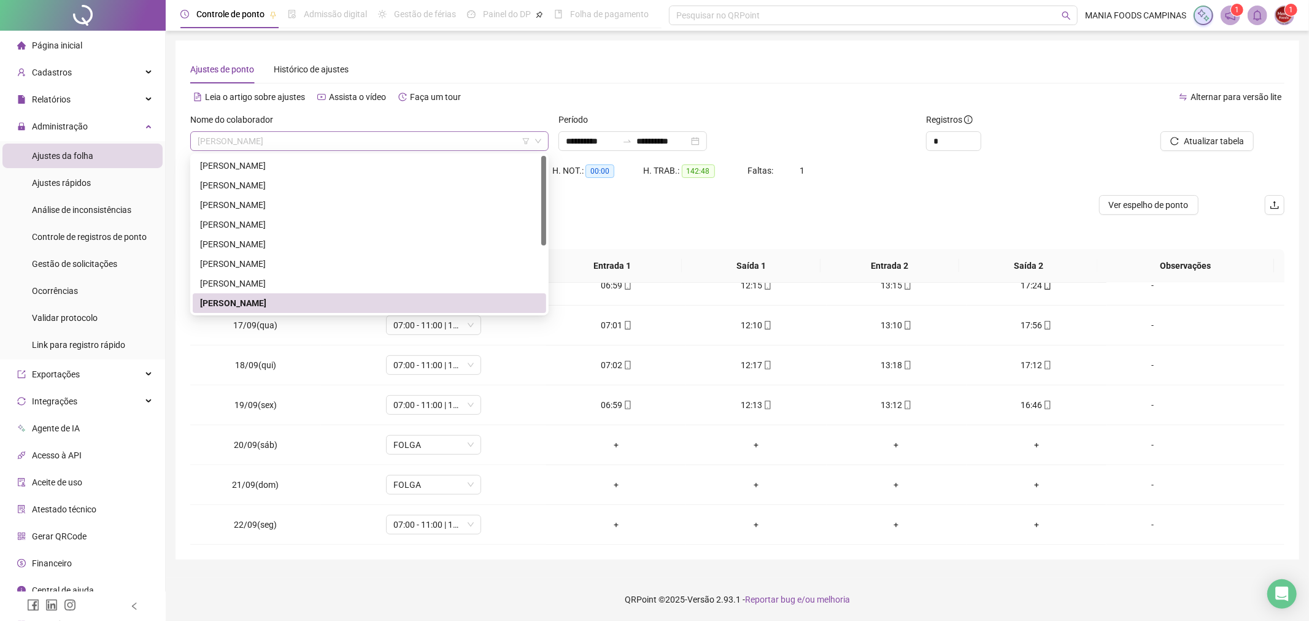
click at [481, 136] on span "[PERSON_NAME]" at bounding box center [370, 141] width 344 height 18
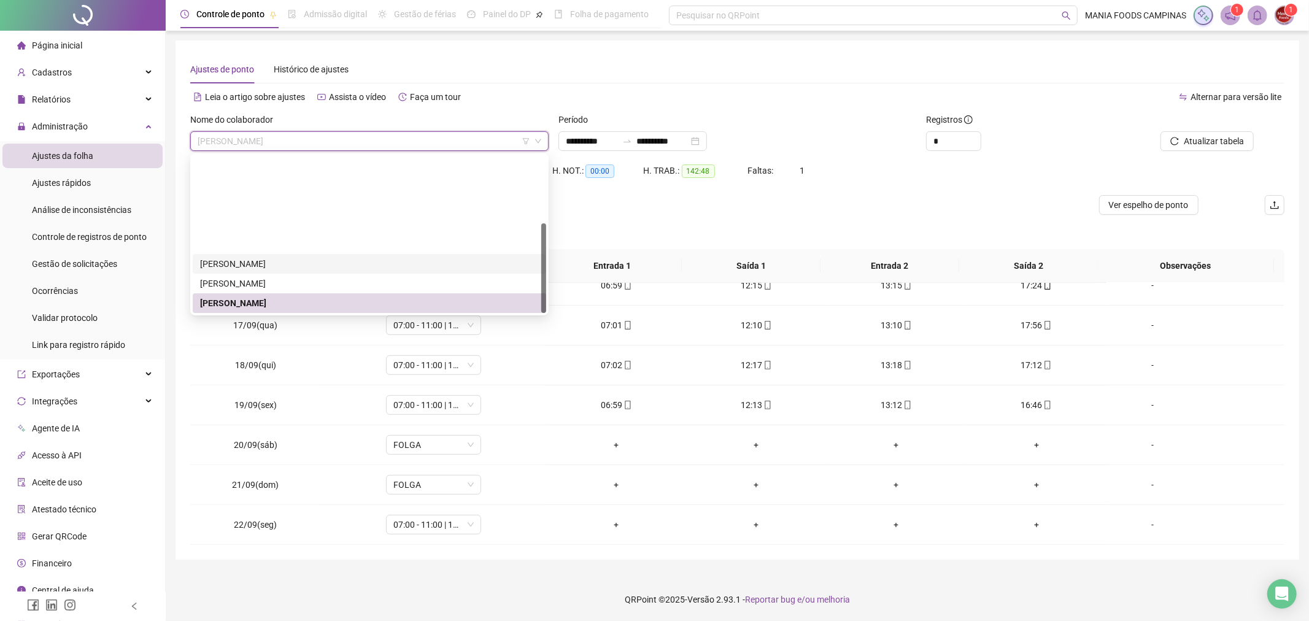
scroll to position [118, 0]
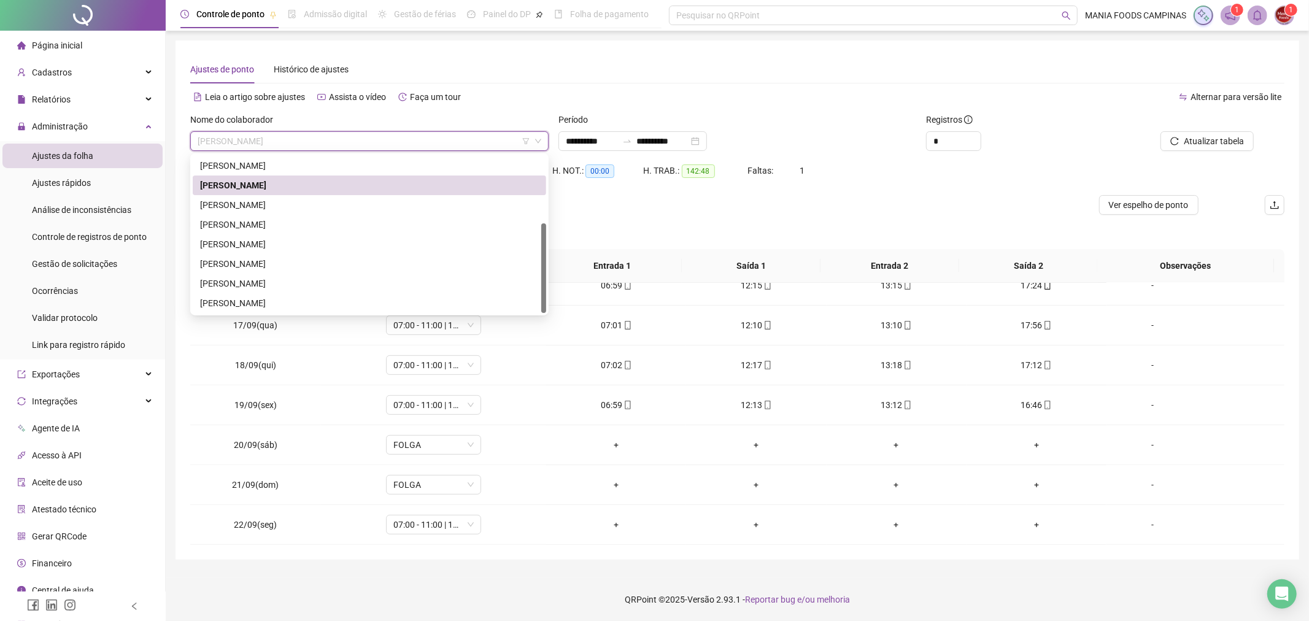
click at [248, 182] on div "[PERSON_NAME]" at bounding box center [369, 186] width 339 height 14
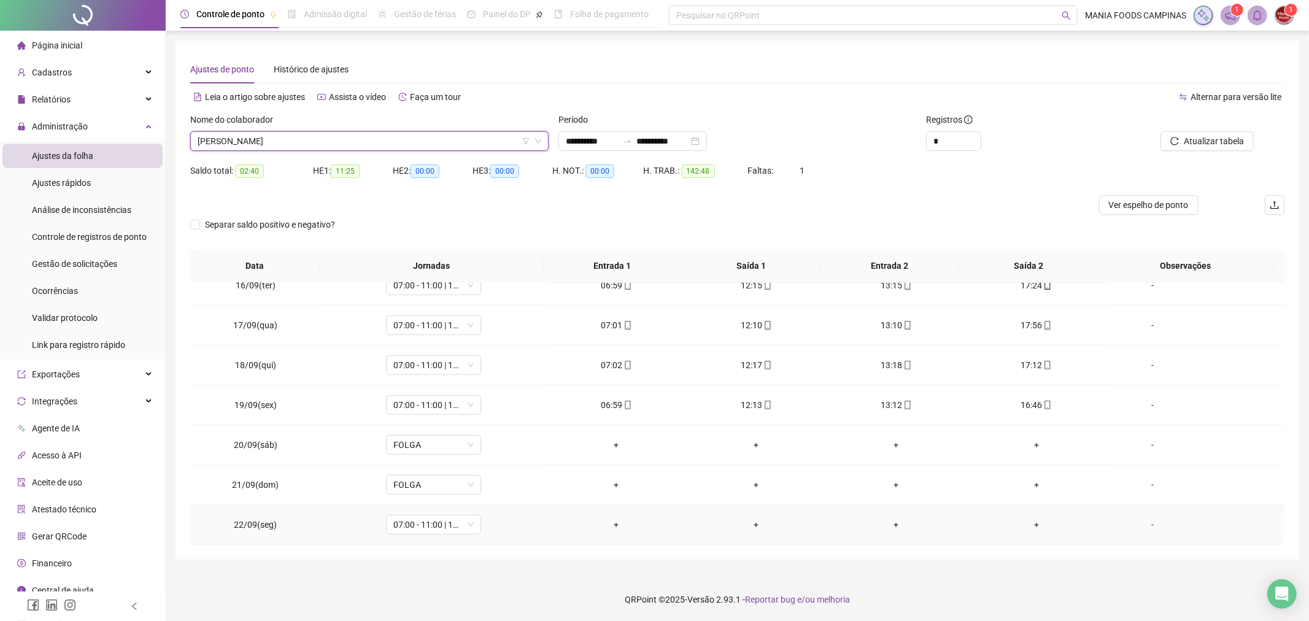
click at [617, 523] on div "+" at bounding box center [616, 525] width 120 height 14
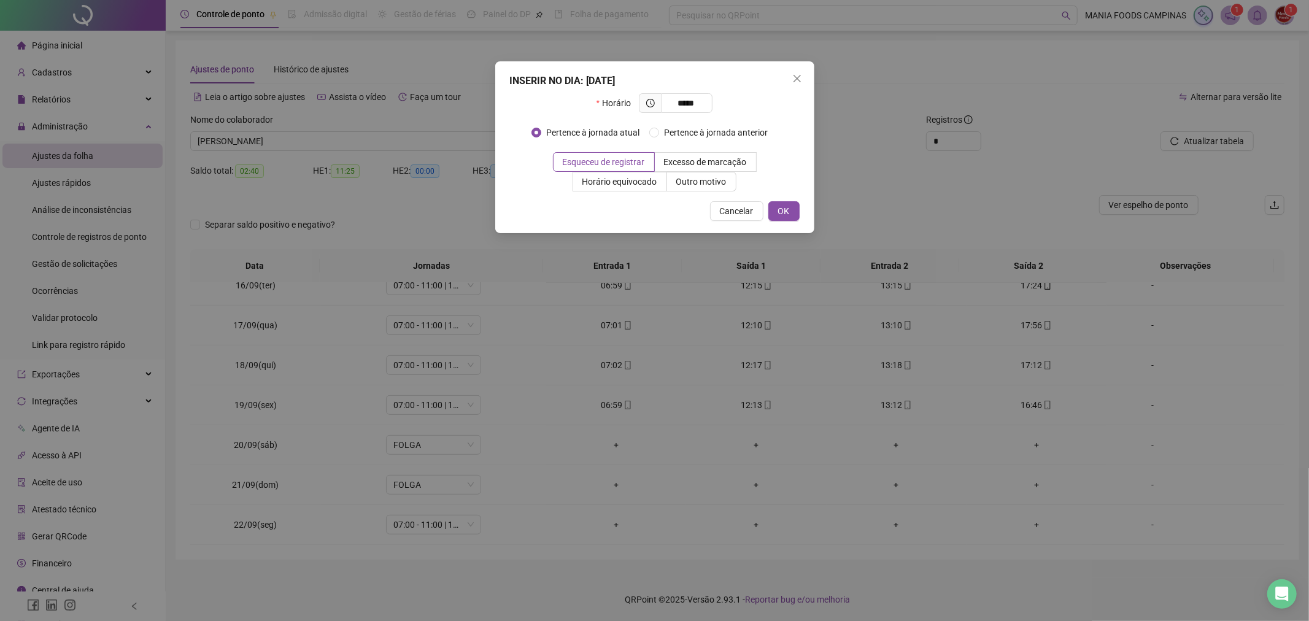
type input "*****"
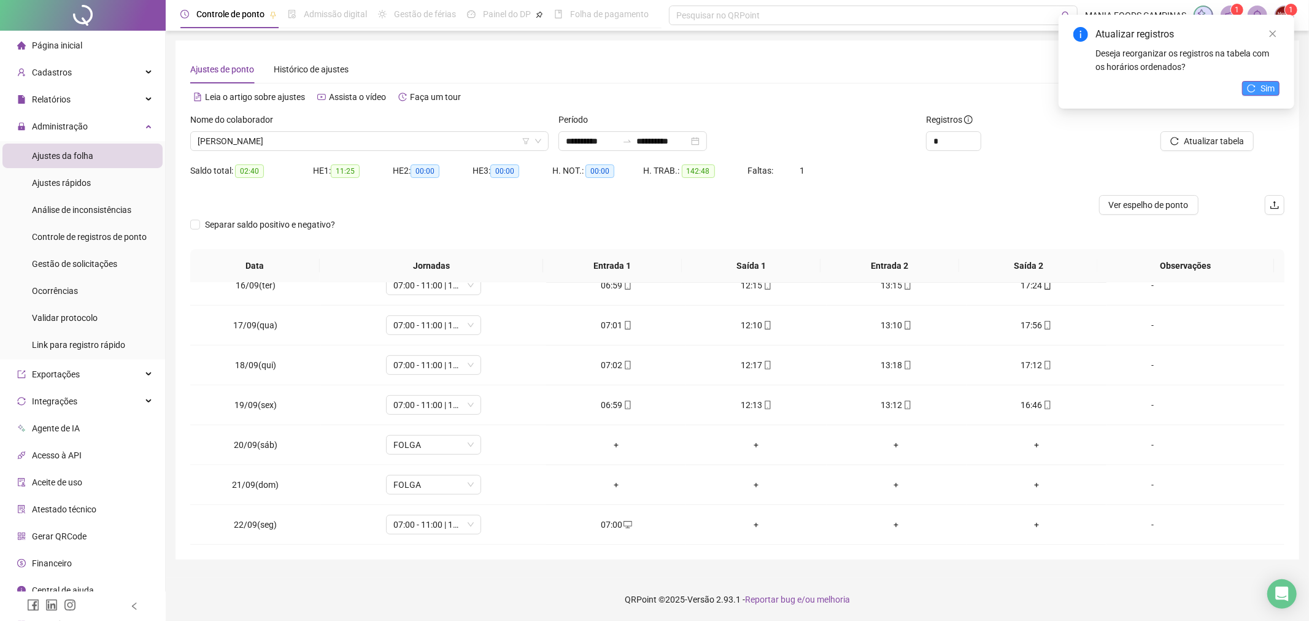
click at [1259, 92] on button "Sim" at bounding box center [1260, 88] width 37 height 15
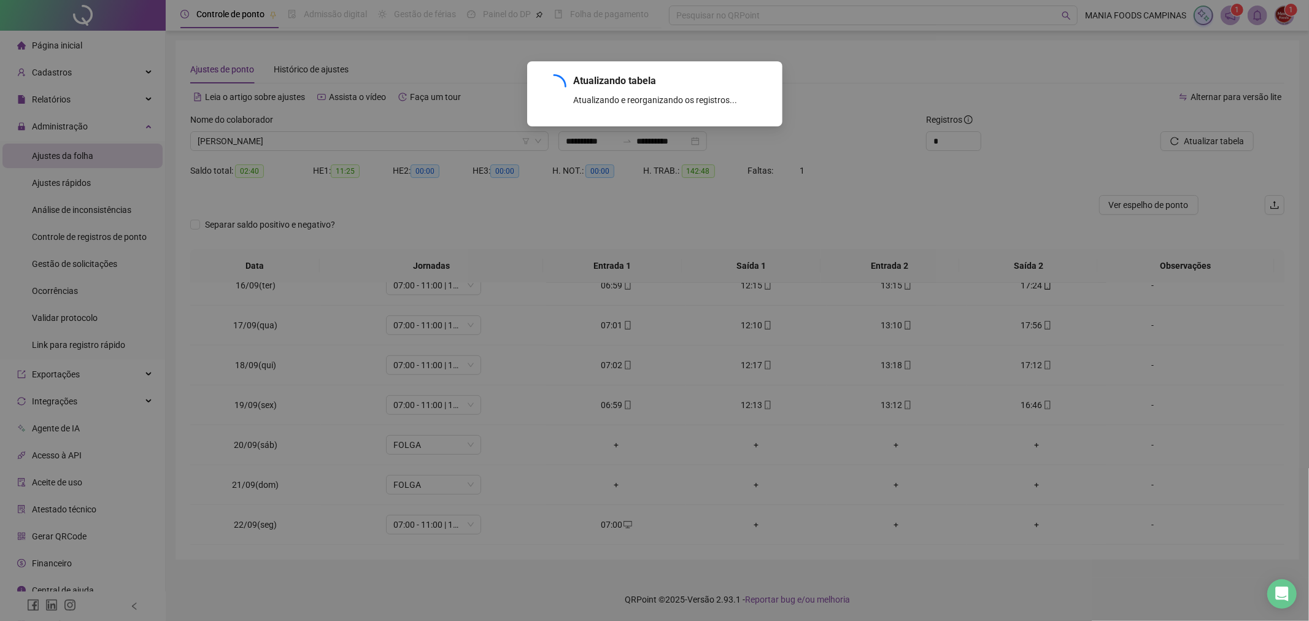
click at [309, 136] on div "Atualizando tabela Atualizando e reorganizando os registros... OK" at bounding box center [654, 310] width 1309 height 621
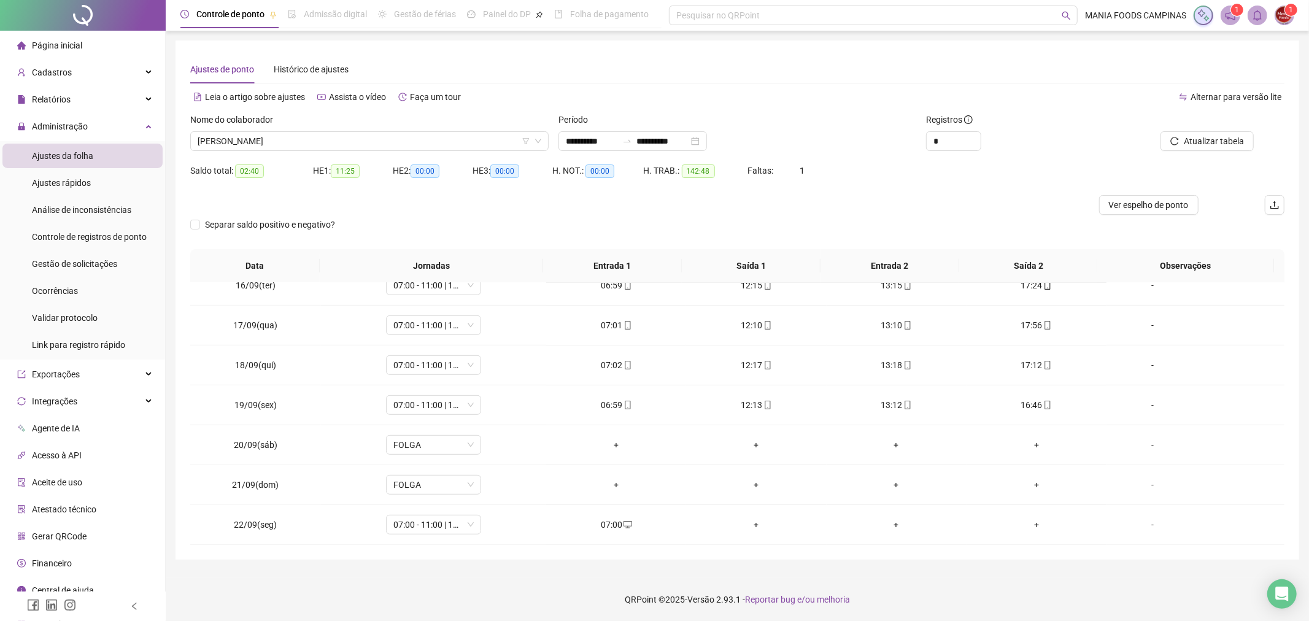
click at [309, 136] on span "[PERSON_NAME]" at bounding box center [370, 141] width 344 height 18
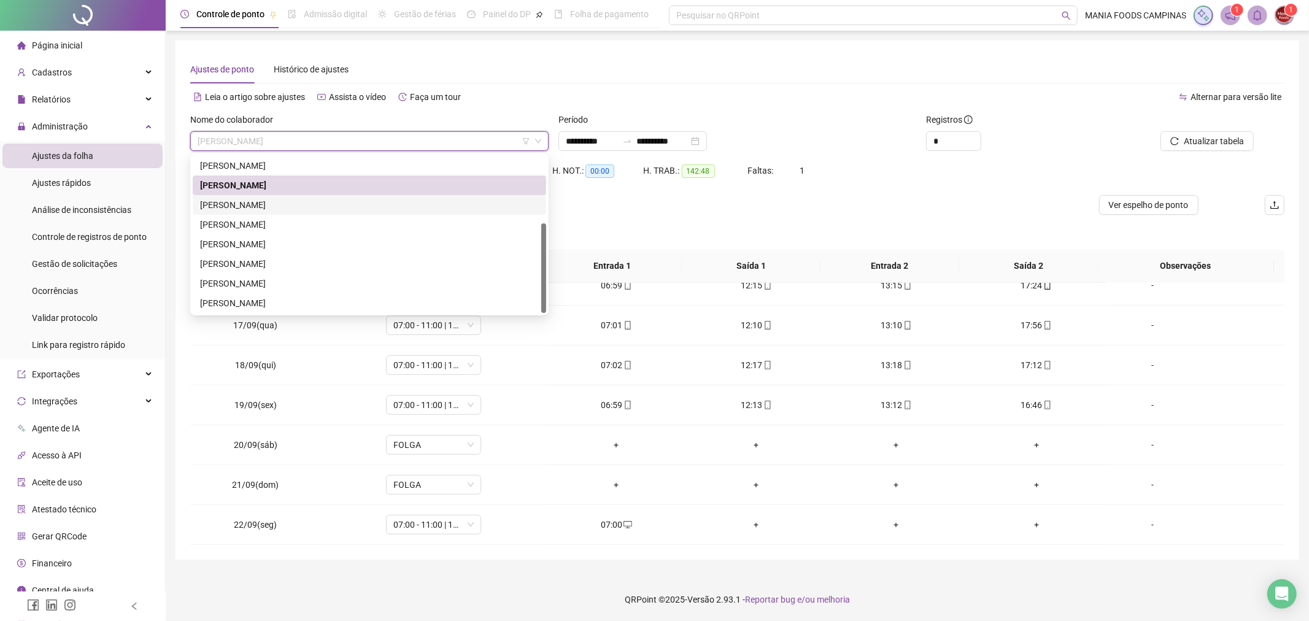
click at [255, 203] on div "[PERSON_NAME]" at bounding box center [369, 205] width 339 height 14
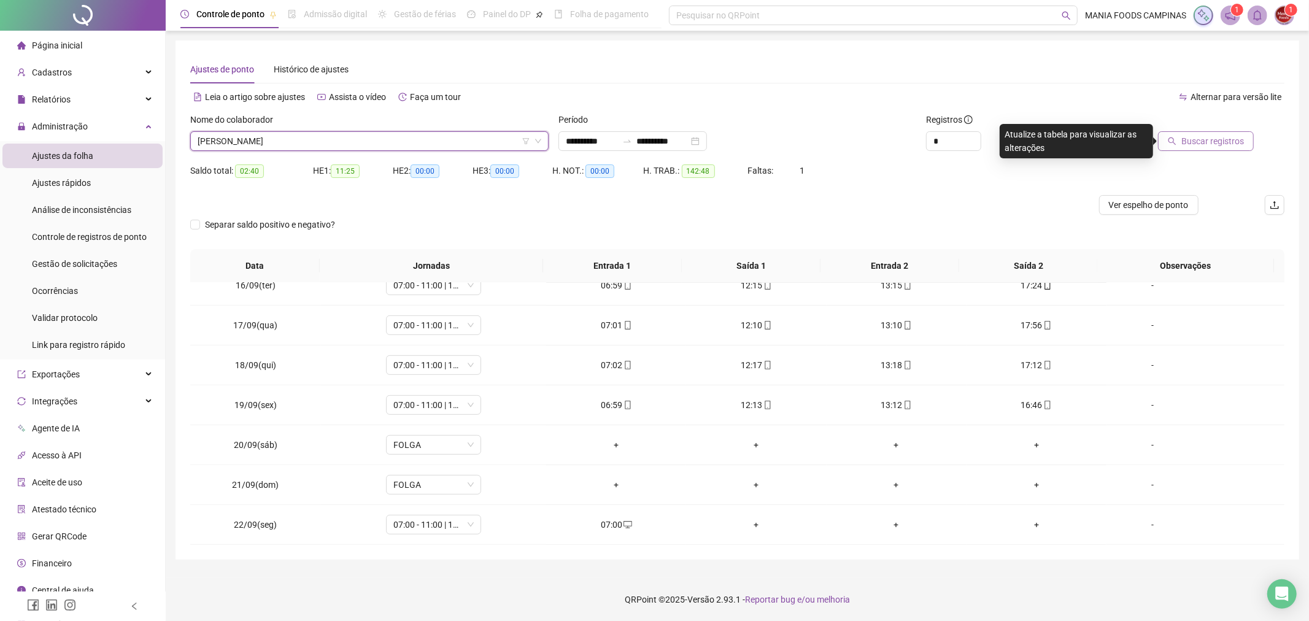
click at [1221, 136] on span "Buscar registros" at bounding box center [1212, 141] width 63 height 14
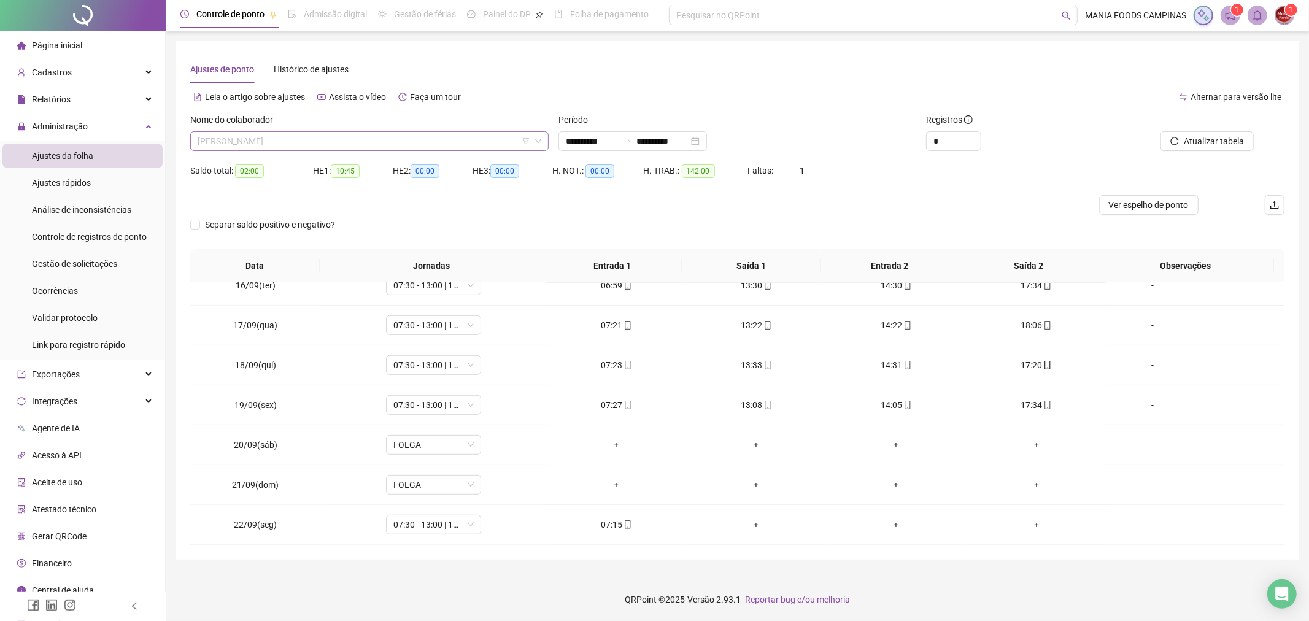
click at [390, 132] on span "[PERSON_NAME]" at bounding box center [370, 141] width 344 height 18
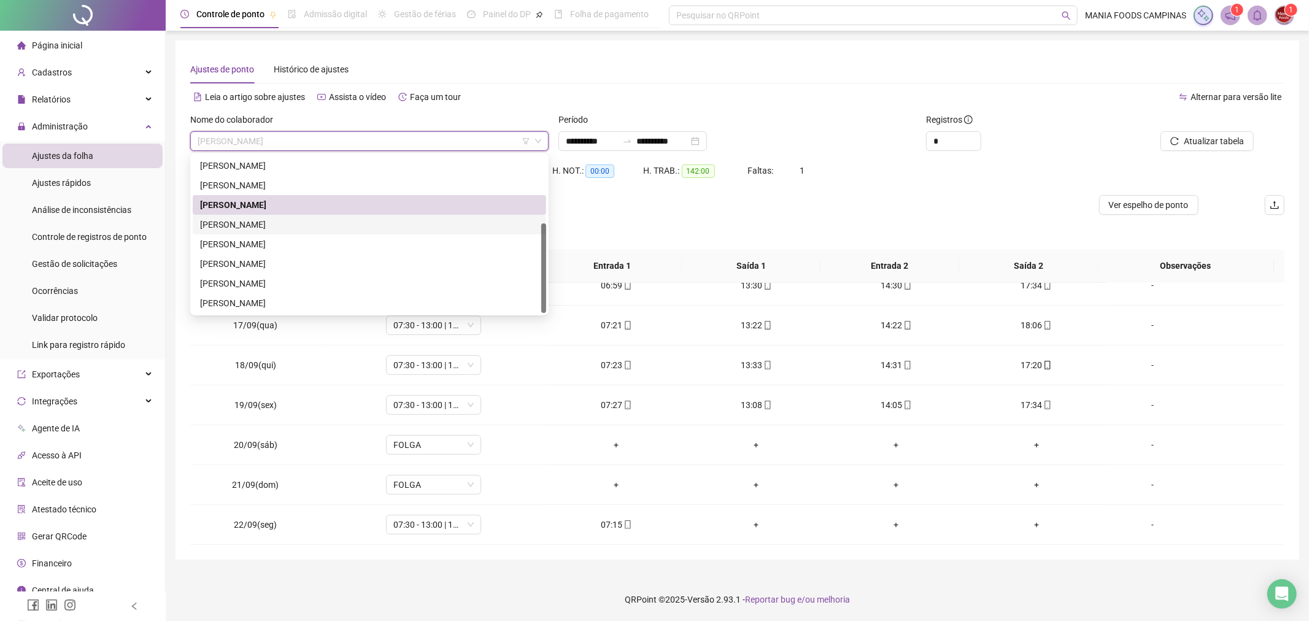
click at [306, 223] on div "[PERSON_NAME]" at bounding box center [369, 225] width 339 height 14
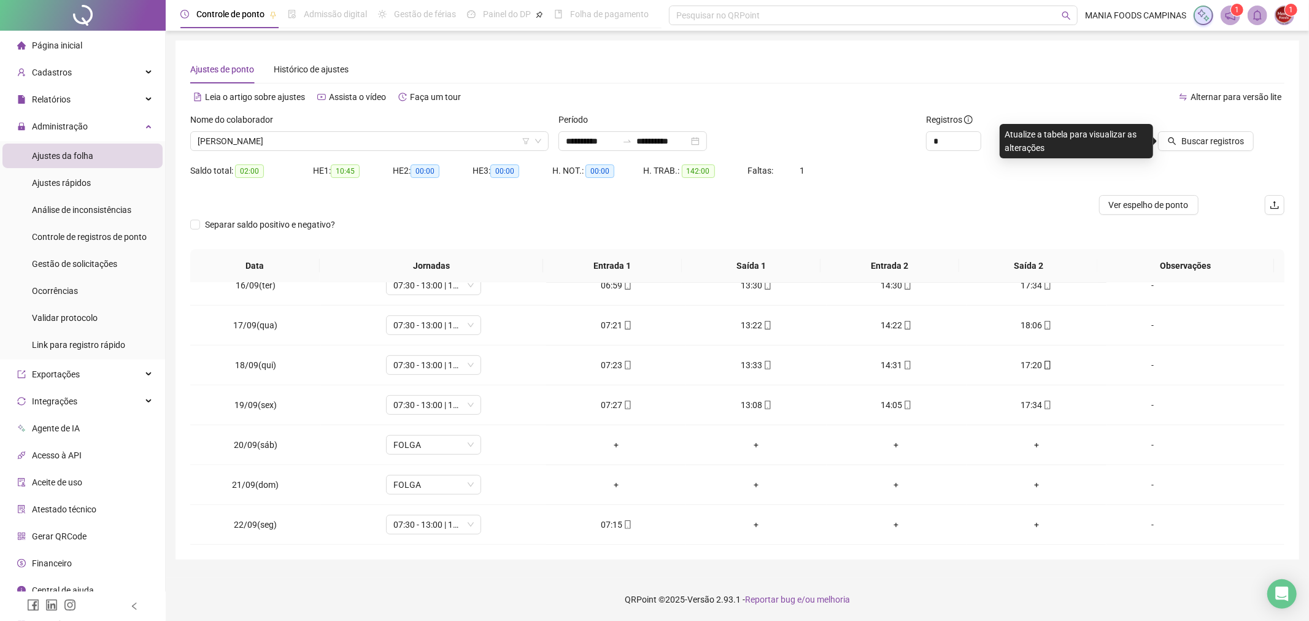
click at [1218, 129] on div at bounding box center [1182, 122] width 144 height 18
click at [1217, 136] on span "Buscar registros" at bounding box center [1212, 141] width 63 height 14
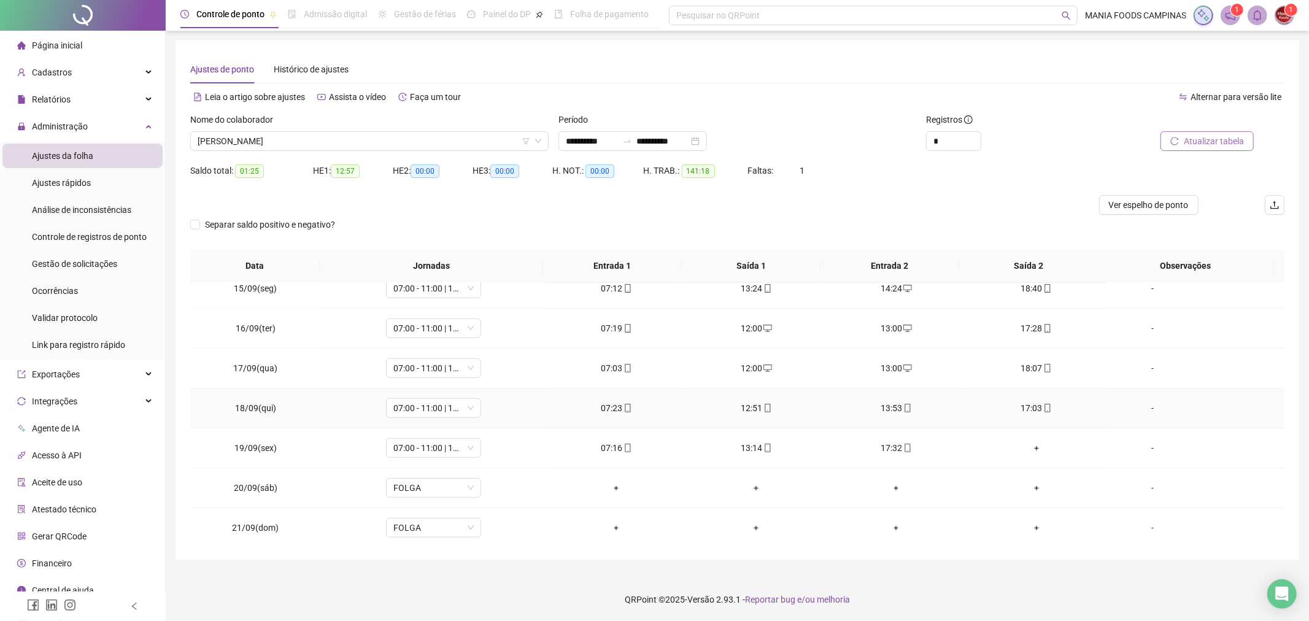
scroll to position [549, 0]
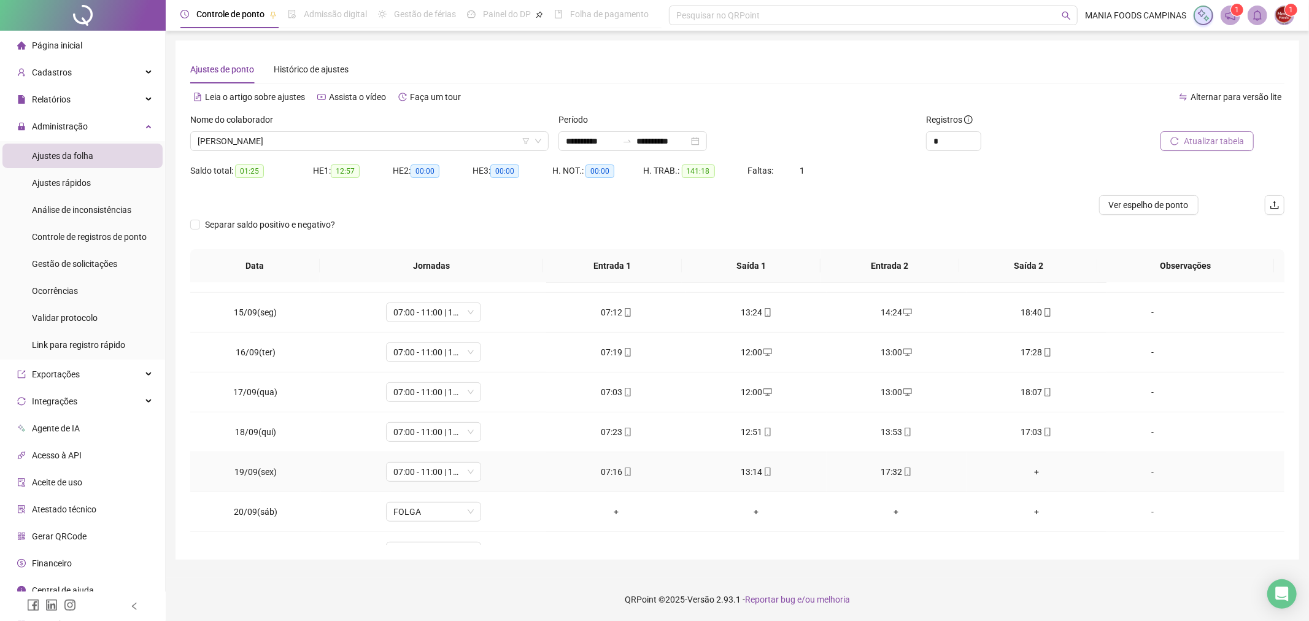
click at [1027, 475] on div "+" at bounding box center [1036, 472] width 120 height 14
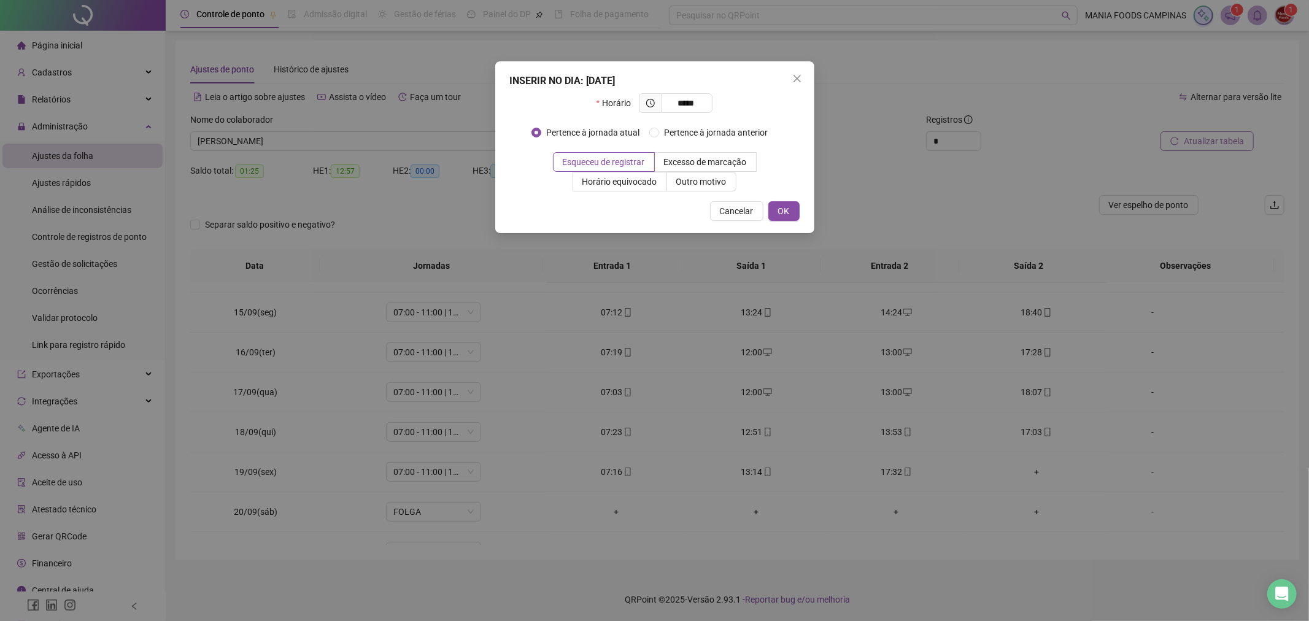
type input "*****"
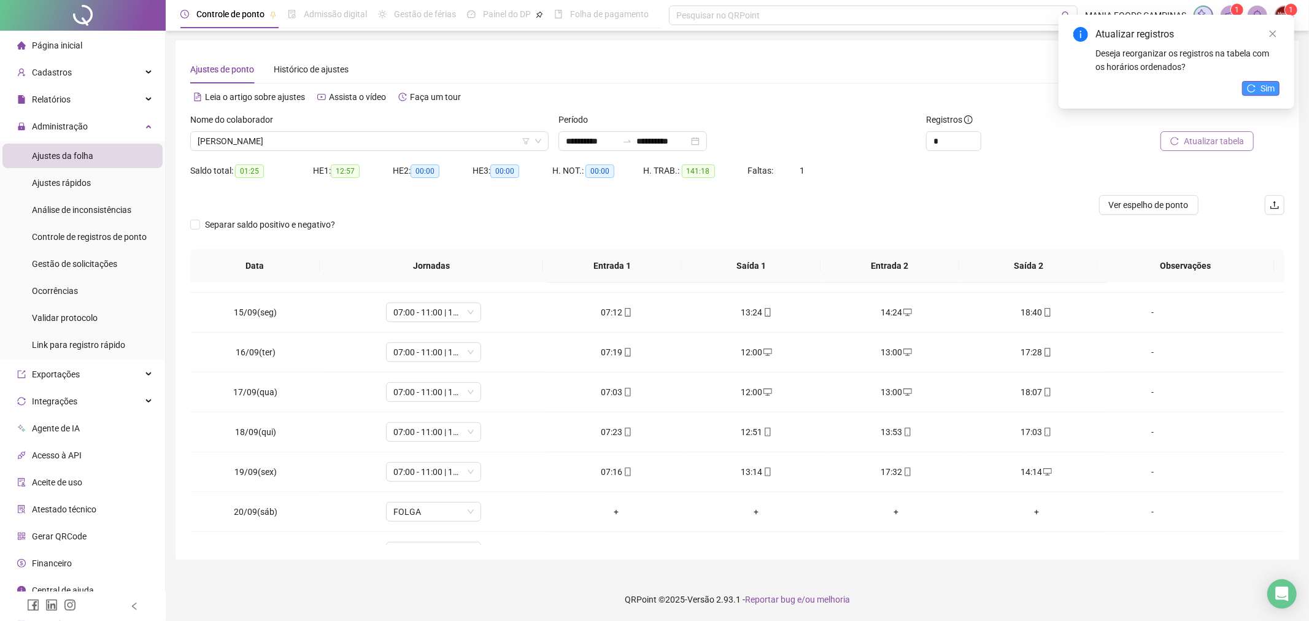
click at [1246, 92] on button "Sim" at bounding box center [1260, 88] width 37 height 15
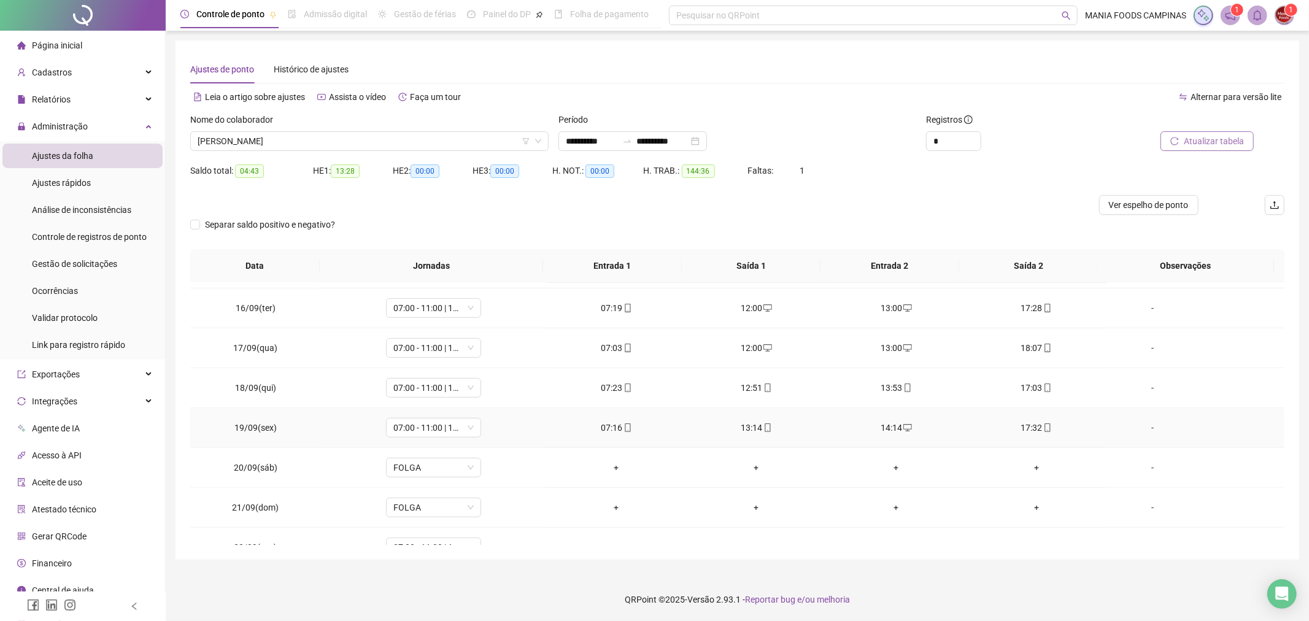
scroll to position [617, 0]
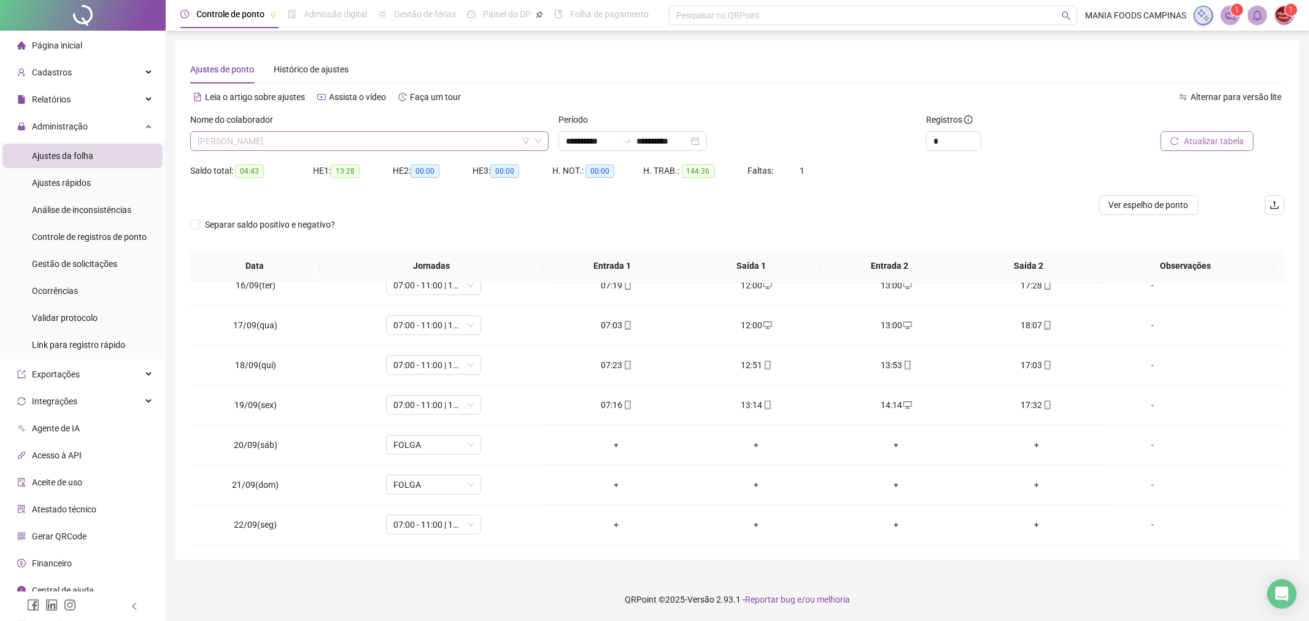
click at [427, 145] on span "[PERSON_NAME]" at bounding box center [370, 141] width 344 height 18
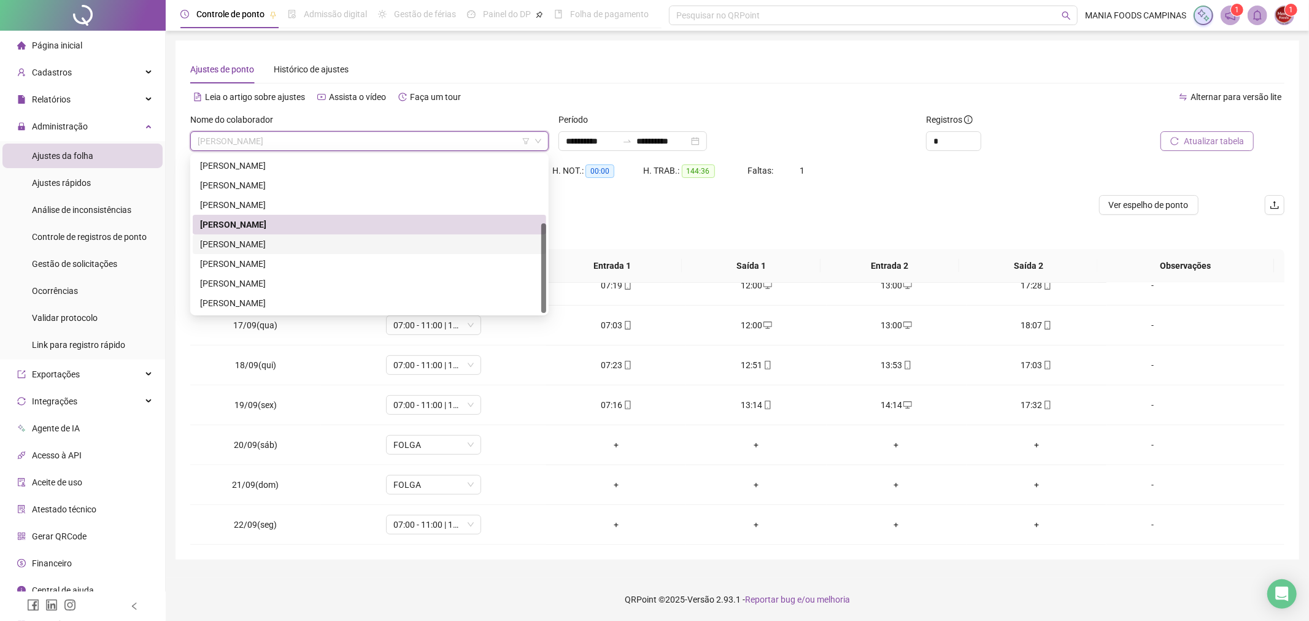
click at [228, 246] on div "[PERSON_NAME]" at bounding box center [369, 244] width 339 height 14
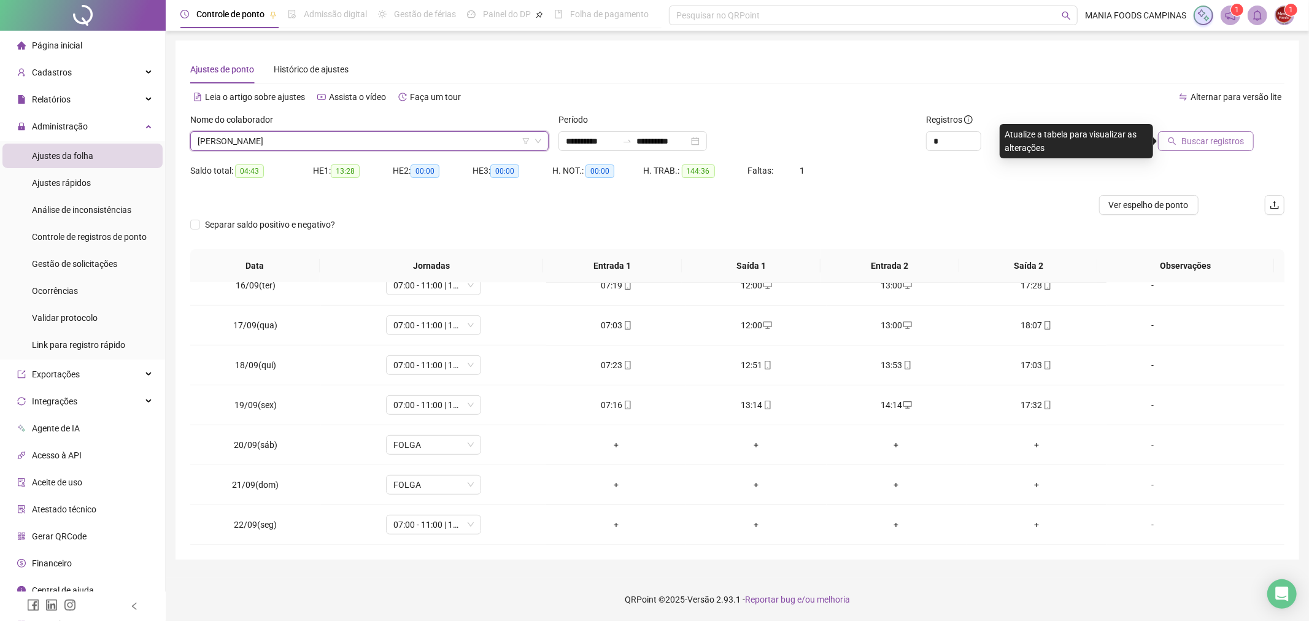
click at [1182, 146] on button "Buscar registros" at bounding box center [1206, 141] width 96 height 20
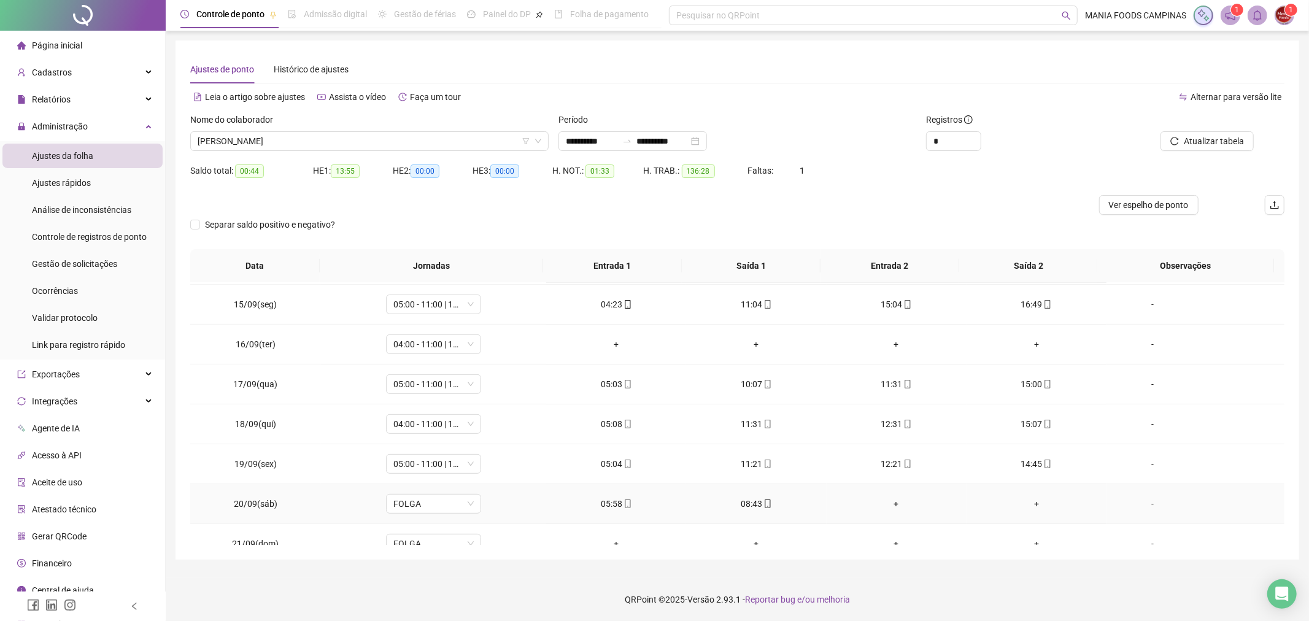
scroll to position [481, 0]
click at [314, 136] on span "[PERSON_NAME]" at bounding box center [370, 141] width 344 height 18
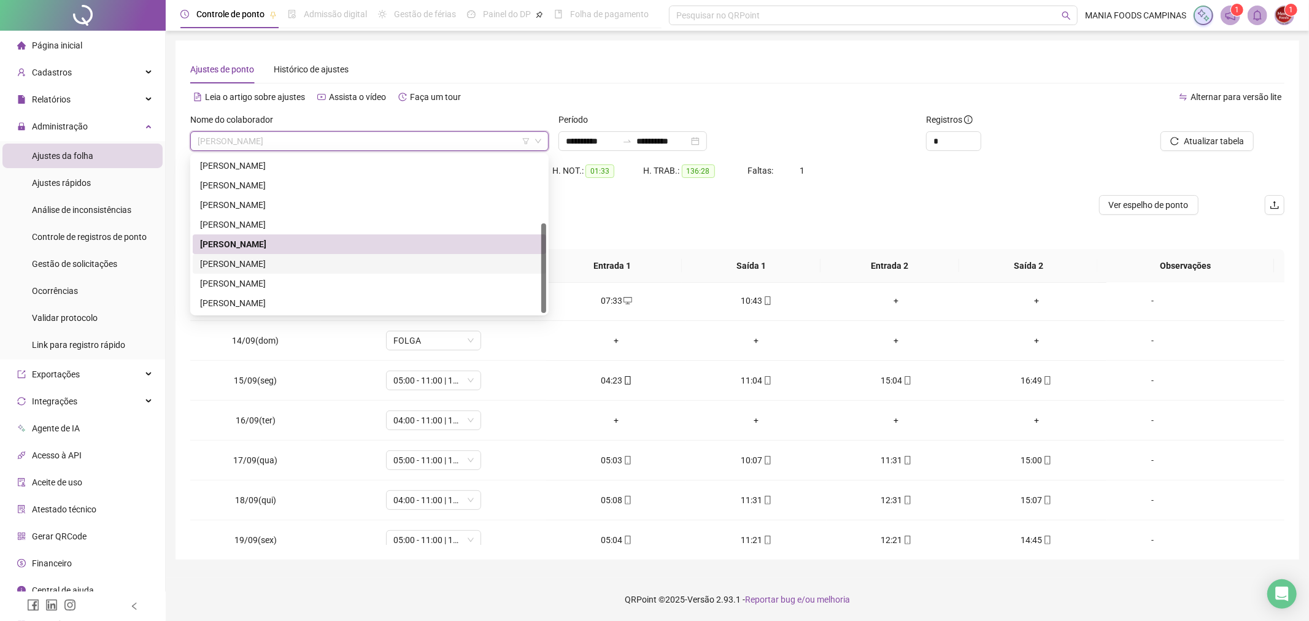
click at [246, 262] on div "[PERSON_NAME]" at bounding box center [369, 264] width 339 height 14
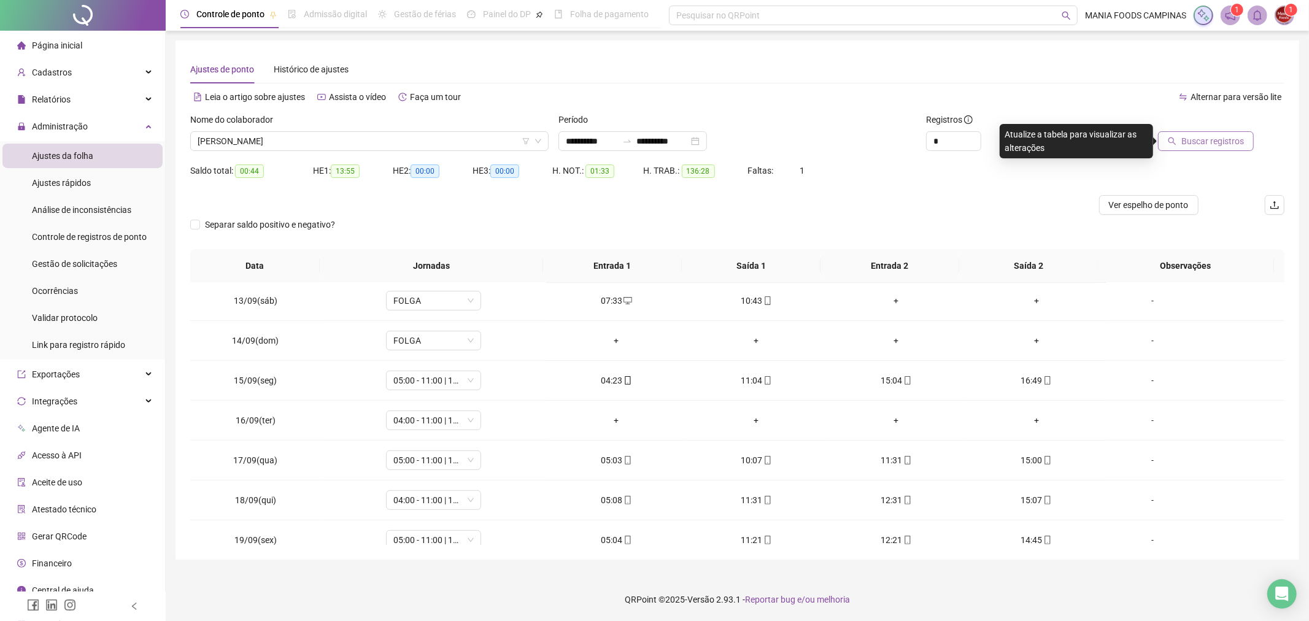
click at [1205, 136] on span "Buscar registros" at bounding box center [1212, 141] width 63 height 14
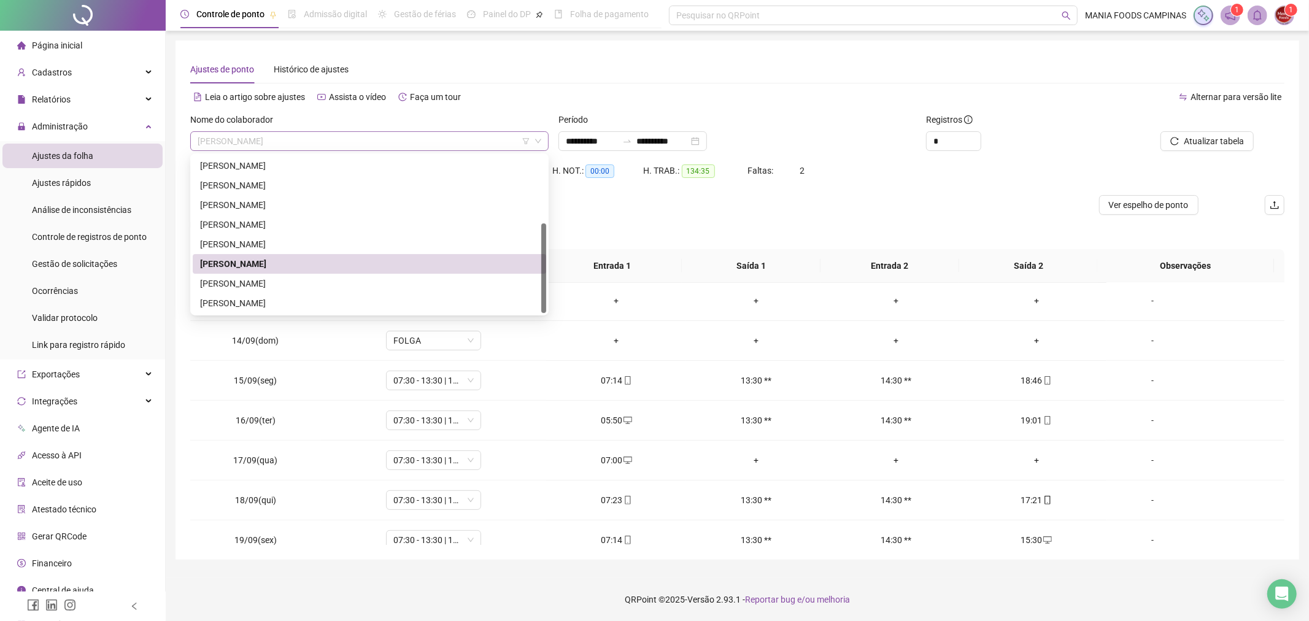
click at [280, 137] on span "[PERSON_NAME]" at bounding box center [370, 141] width 344 height 18
click at [231, 283] on div "[PERSON_NAME]" at bounding box center [369, 284] width 339 height 14
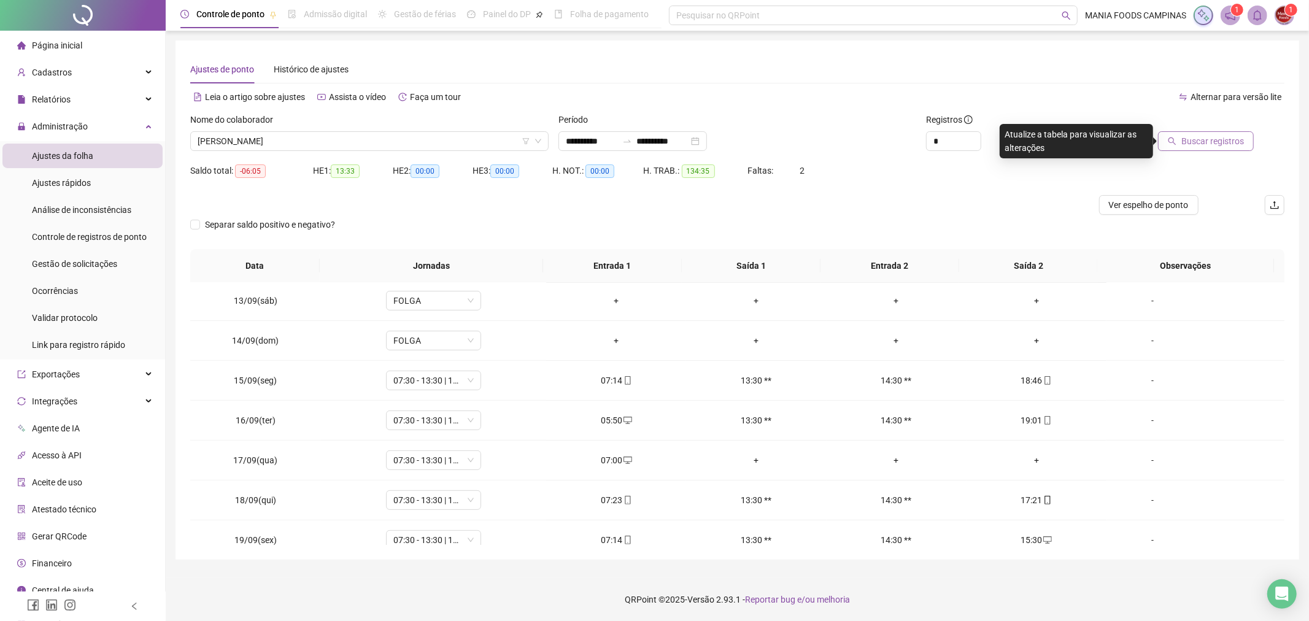
click at [1193, 134] on span "Buscar registros" at bounding box center [1212, 141] width 63 height 14
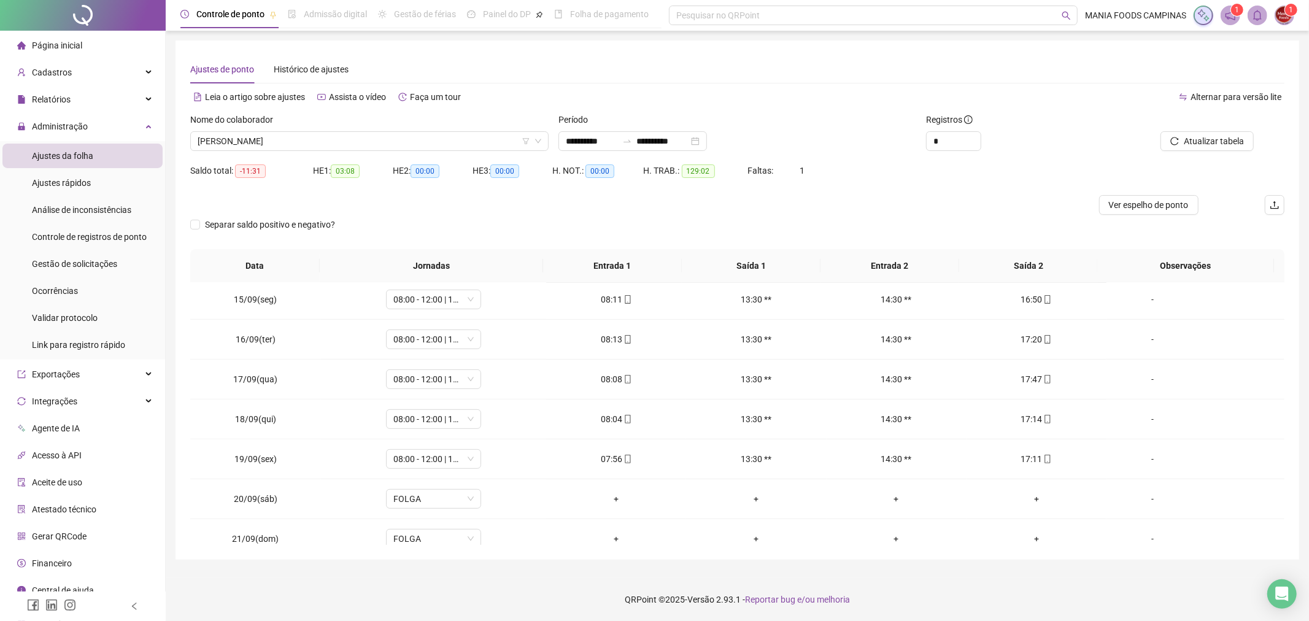
scroll to position [617, 0]
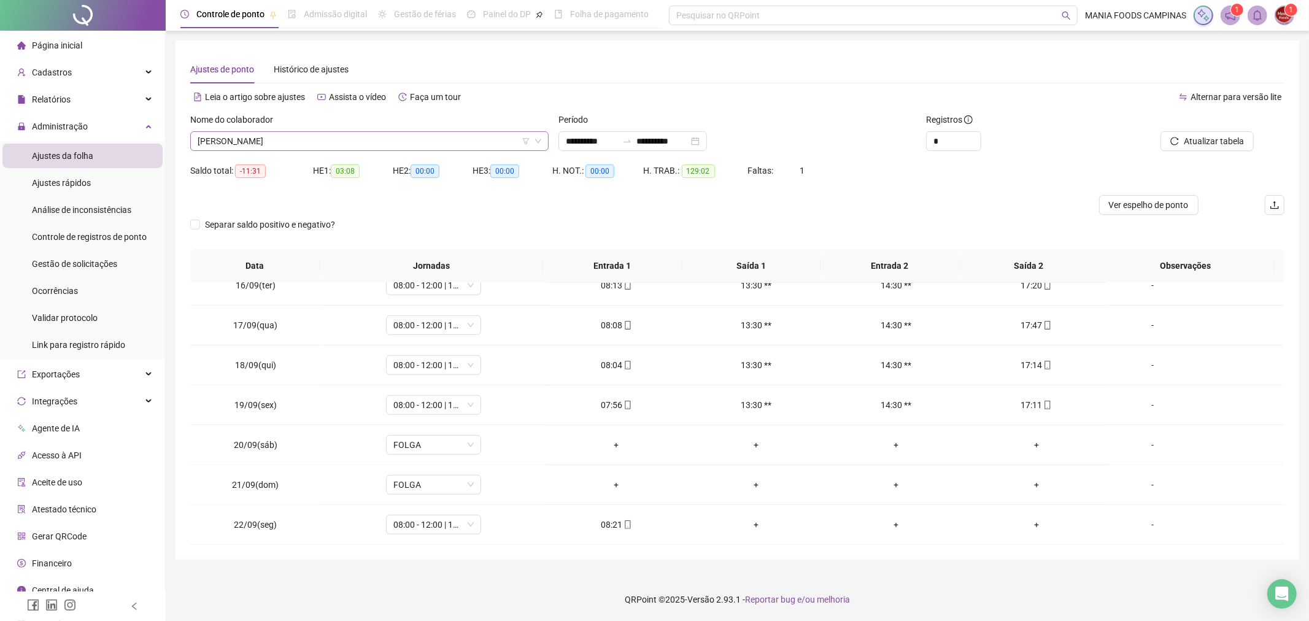
click at [265, 145] on span "[PERSON_NAME]" at bounding box center [370, 141] width 344 height 18
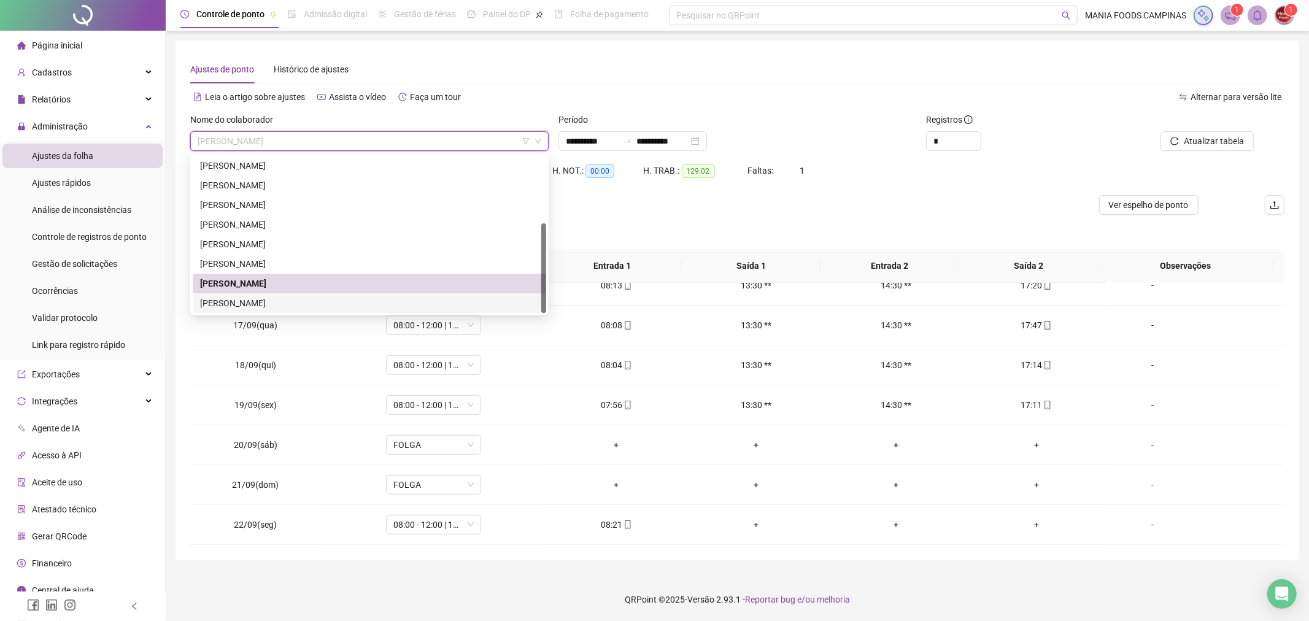
click at [227, 305] on div "[PERSON_NAME]" at bounding box center [369, 303] width 339 height 14
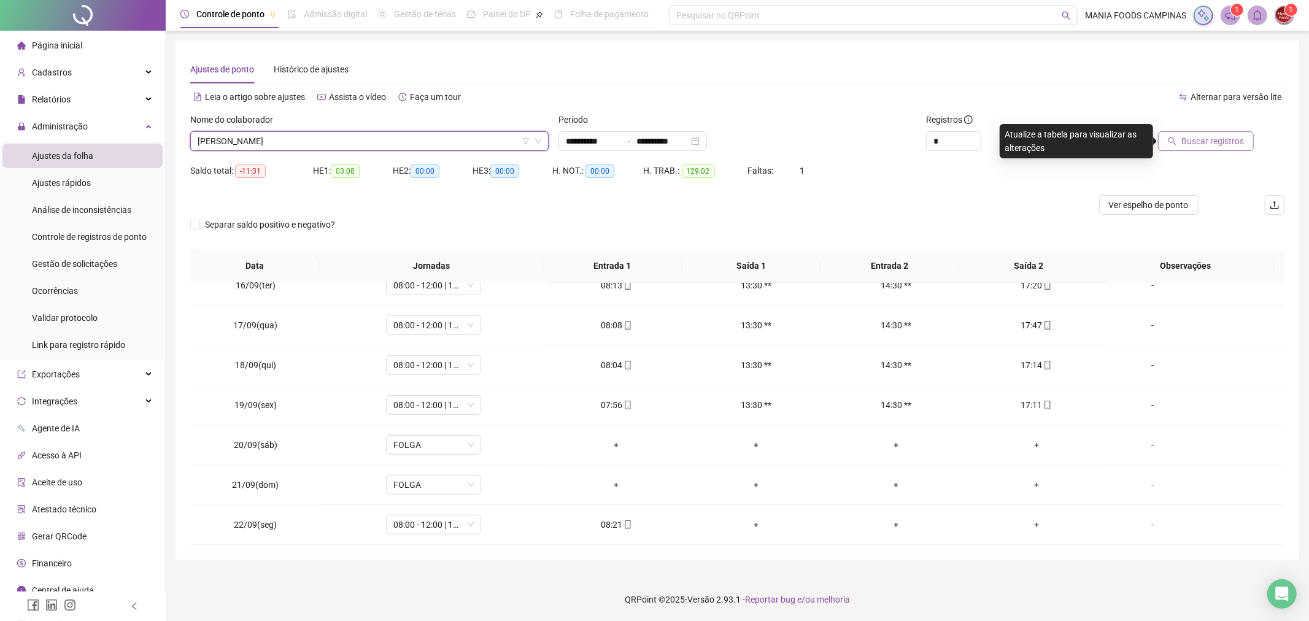
click at [1201, 131] on button "Buscar registros" at bounding box center [1206, 141] width 96 height 20
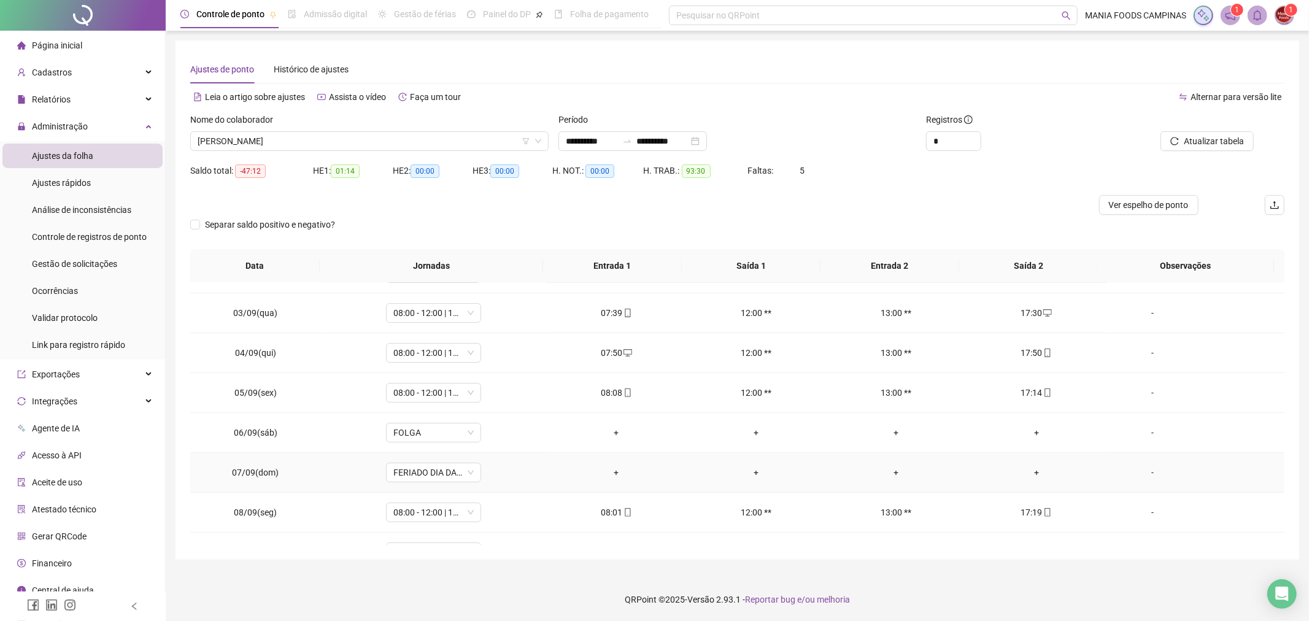
scroll to position [0, 0]
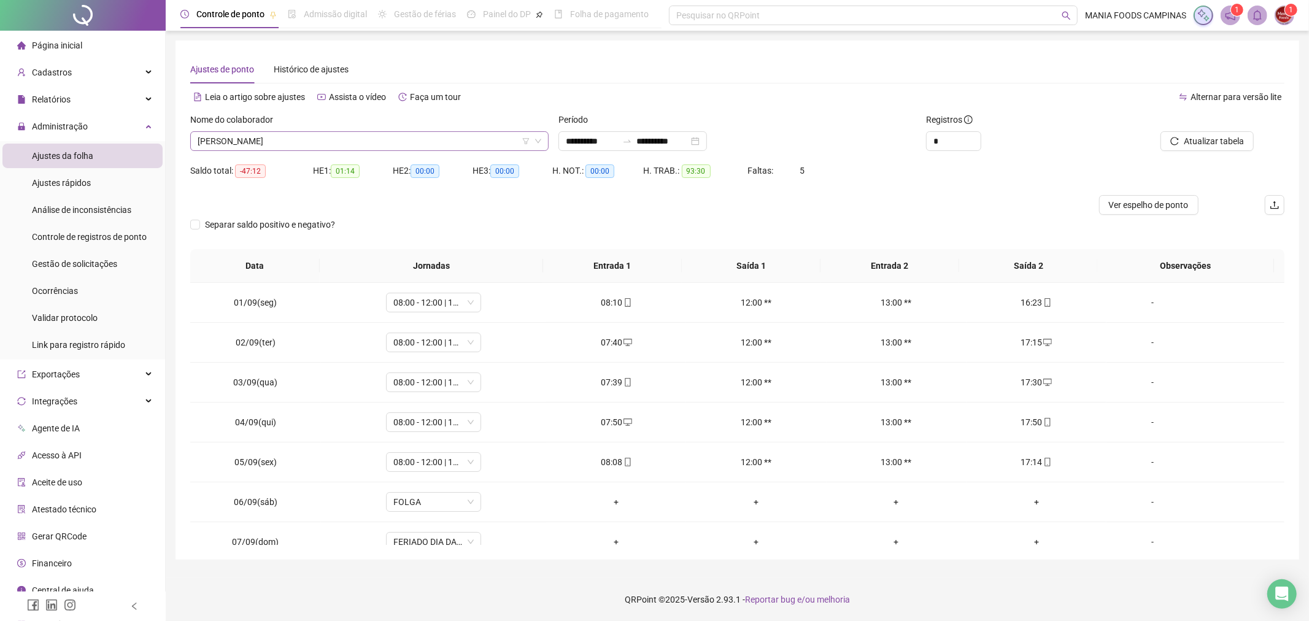
click at [293, 144] on span "[PERSON_NAME]" at bounding box center [370, 141] width 344 height 18
click at [260, 137] on span "[PERSON_NAME]" at bounding box center [370, 141] width 344 height 18
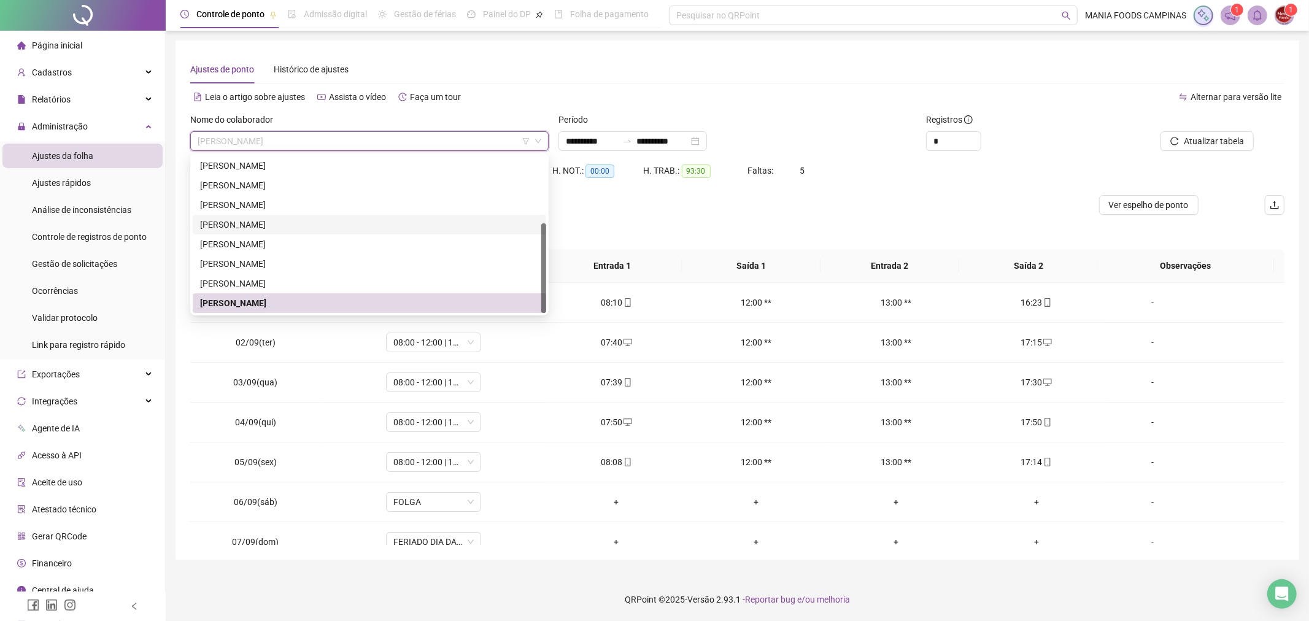
click at [264, 215] on div "[PERSON_NAME]" at bounding box center [369, 225] width 353 height 20
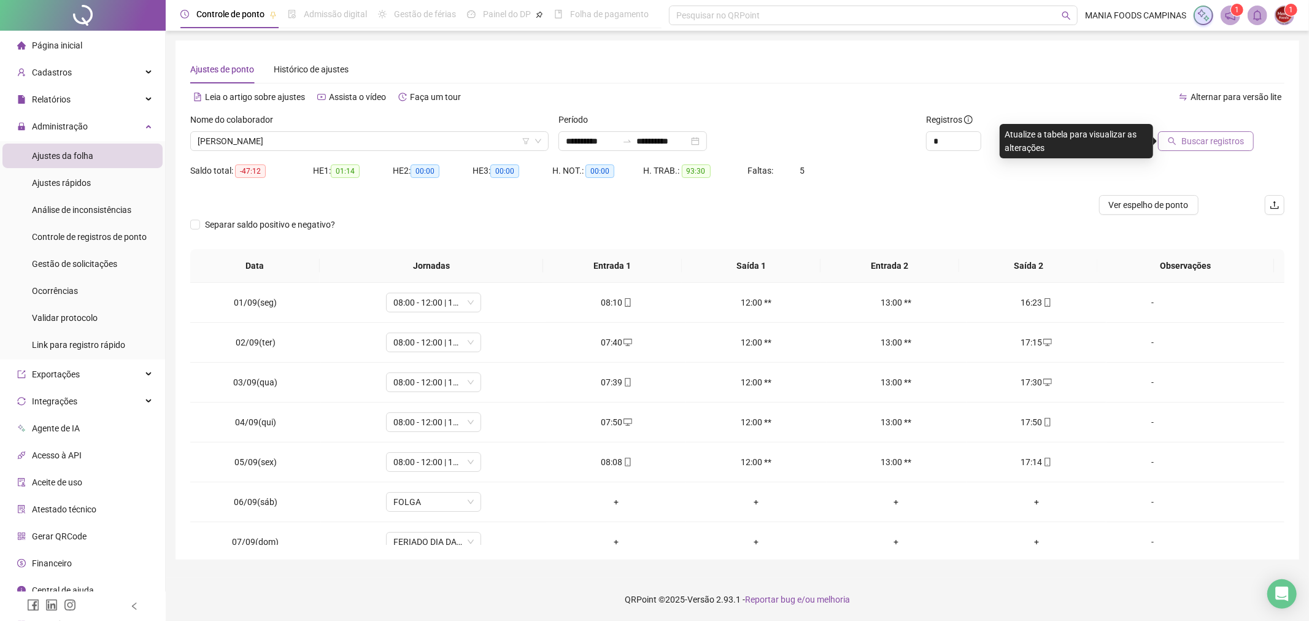
click at [1217, 142] on span "Buscar registros" at bounding box center [1212, 141] width 63 height 14
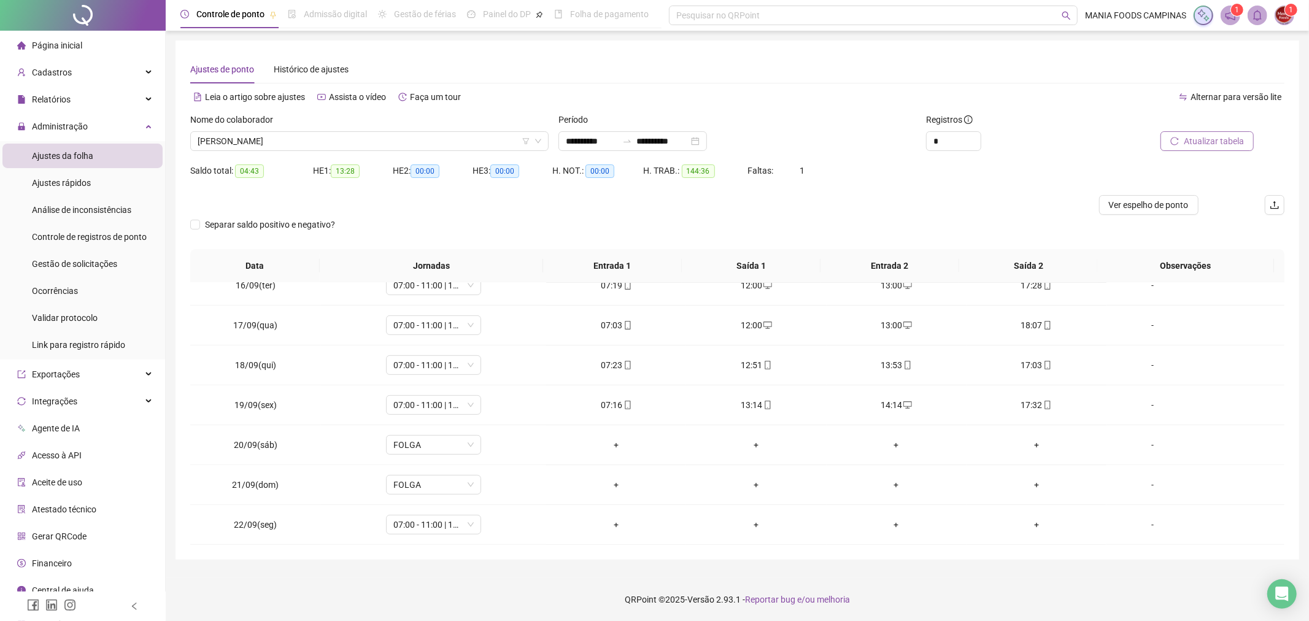
scroll to position [617, 0]
click at [610, 522] on div "+" at bounding box center [616, 525] width 120 height 14
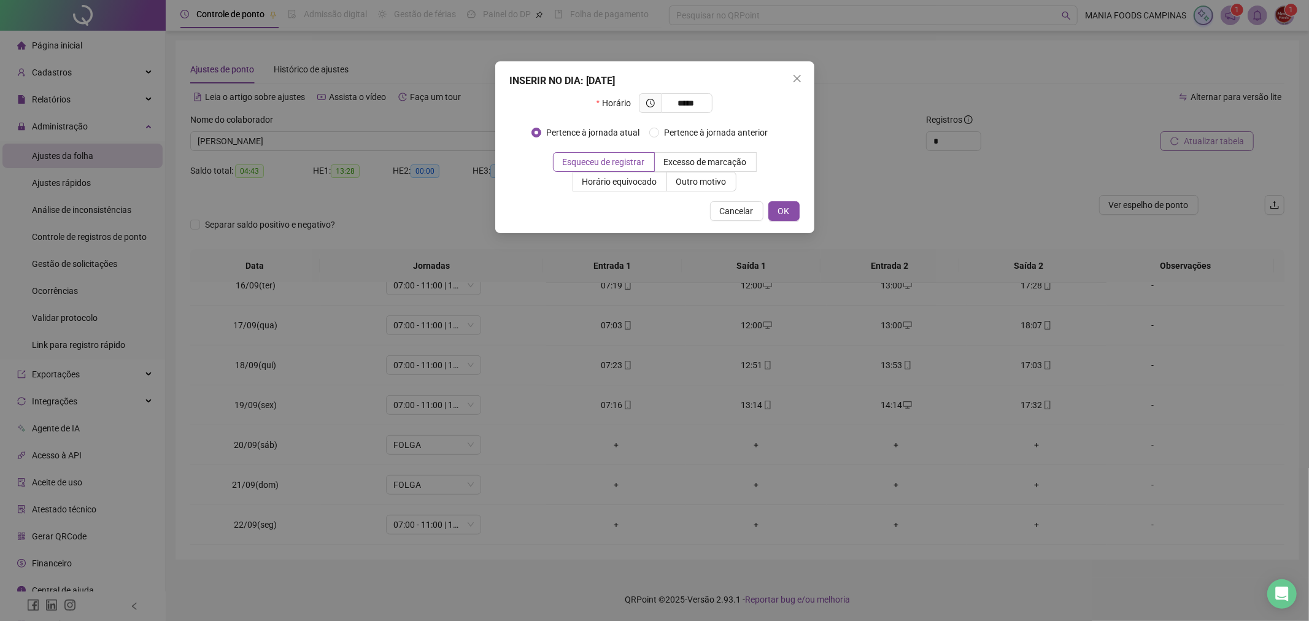
type input "*****"
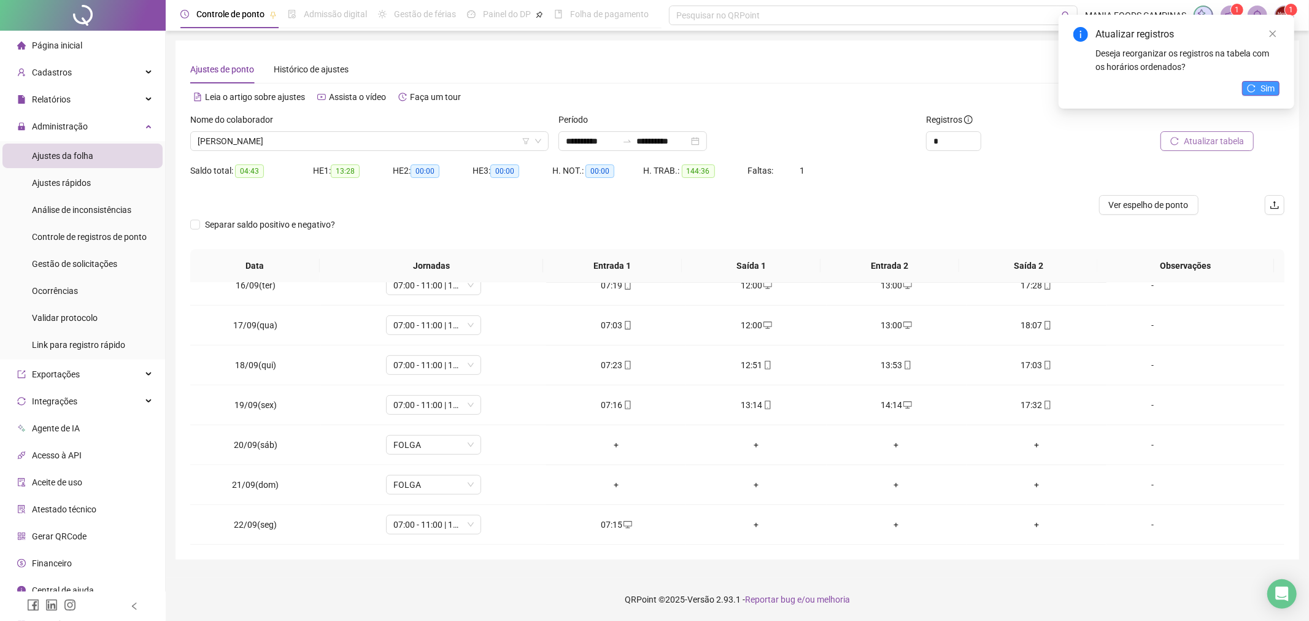
click at [1265, 93] on span "Sim" at bounding box center [1267, 89] width 14 height 14
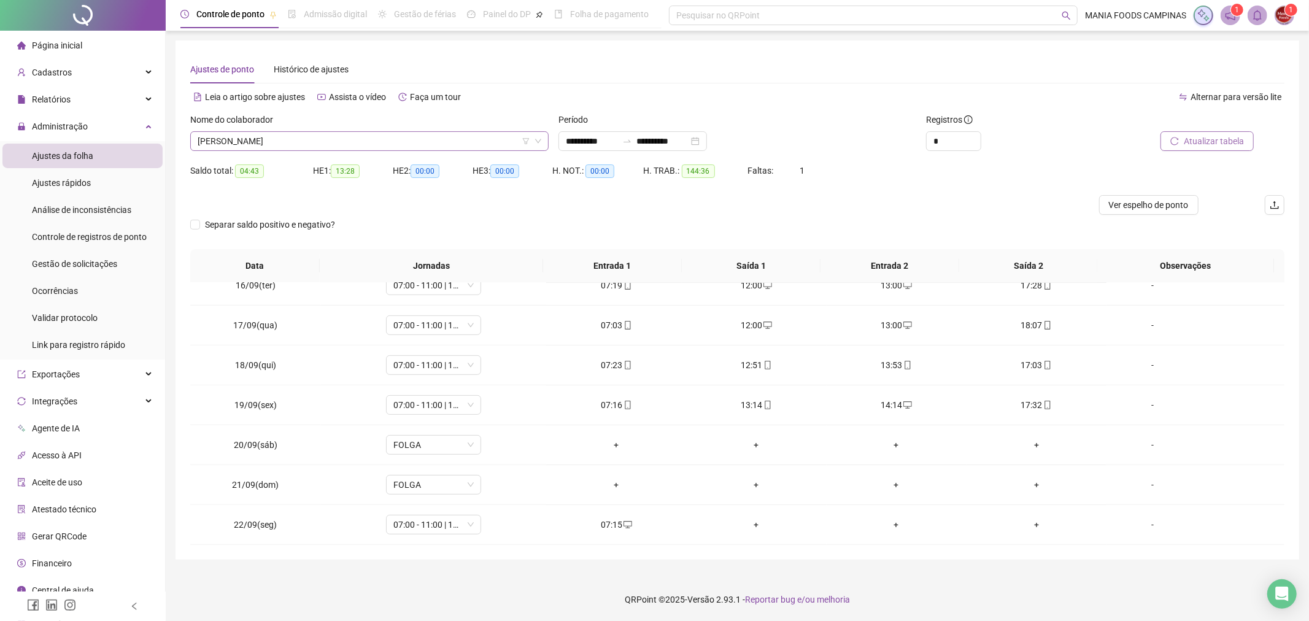
click at [421, 142] on span "[PERSON_NAME]" at bounding box center [370, 141] width 344 height 18
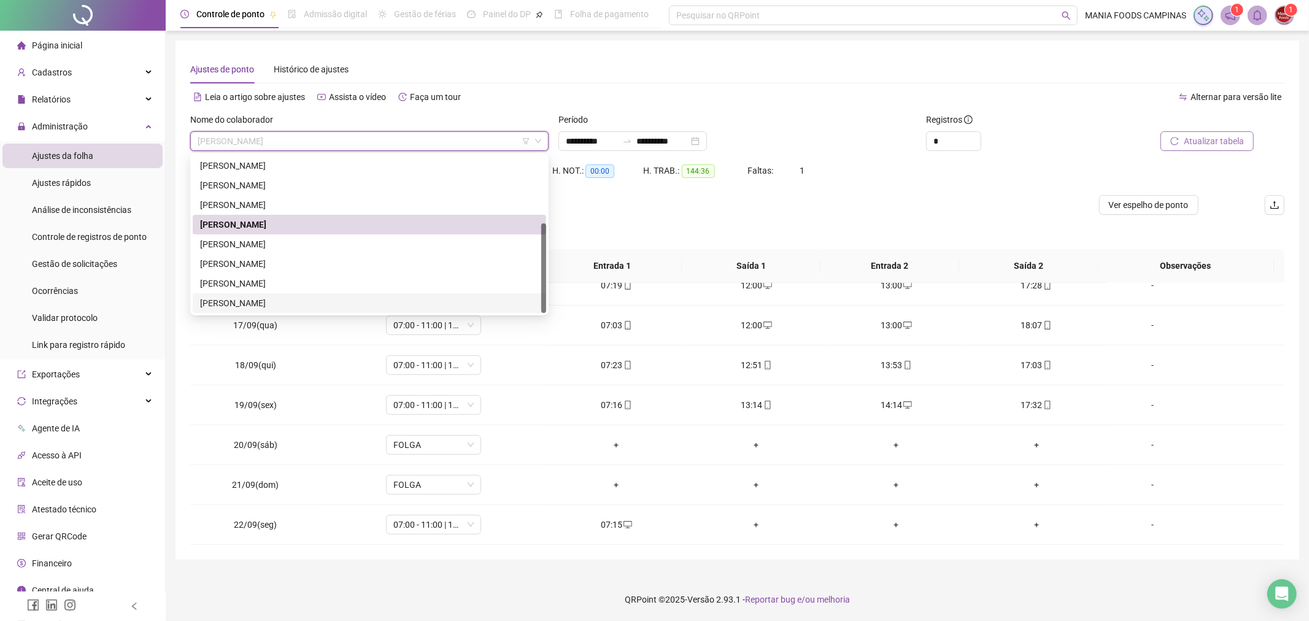
click at [293, 298] on div "[PERSON_NAME]" at bounding box center [369, 303] width 339 height 14
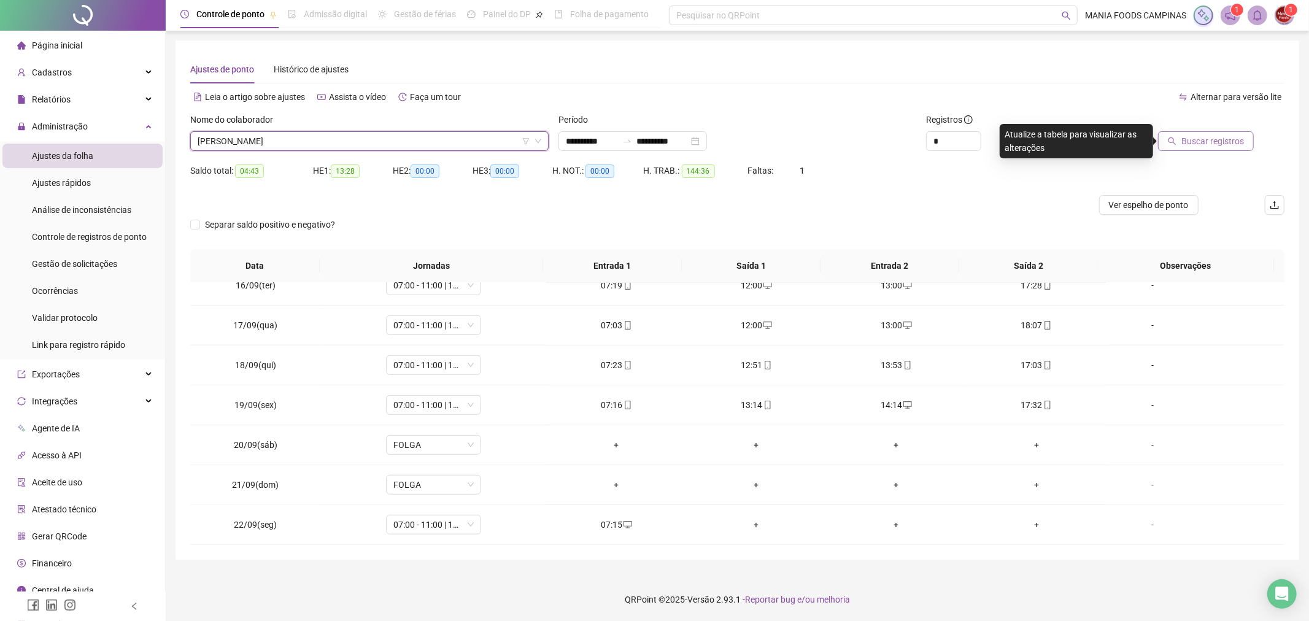
click at [1181, 145] on button "Buscar registros" at bounding box center [1206, 141] width 96 height 20
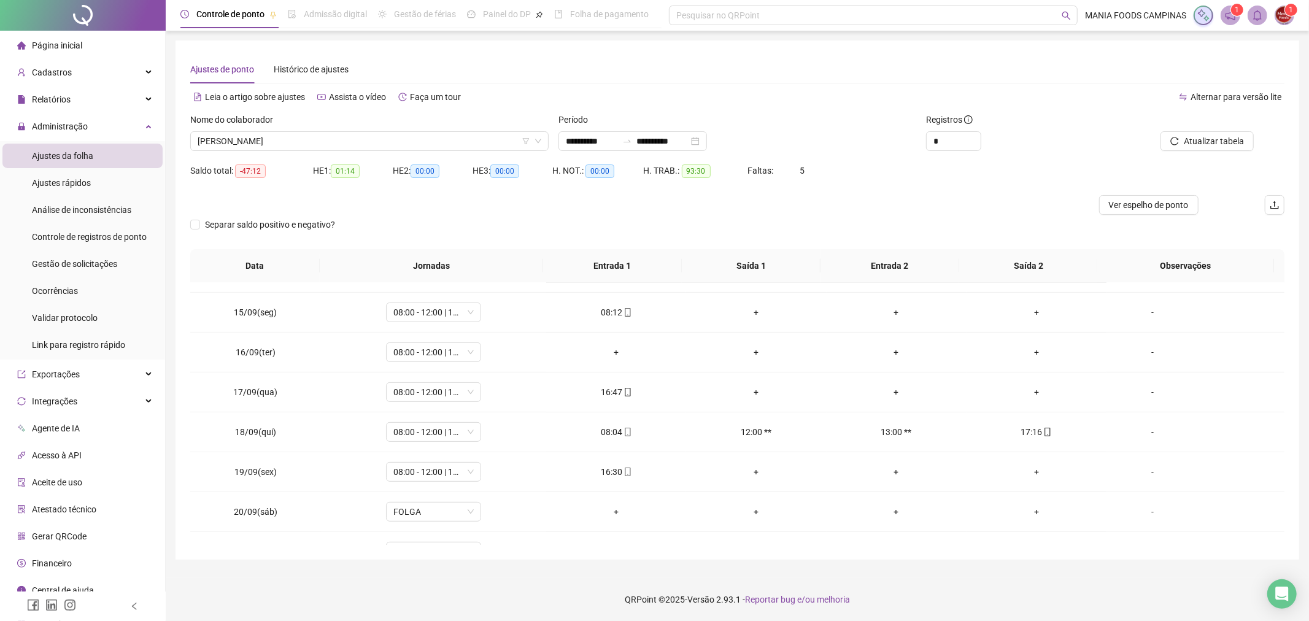
scroll to position [513, 0]
